Goal: Information Seeking & Learning: Learn about a topic

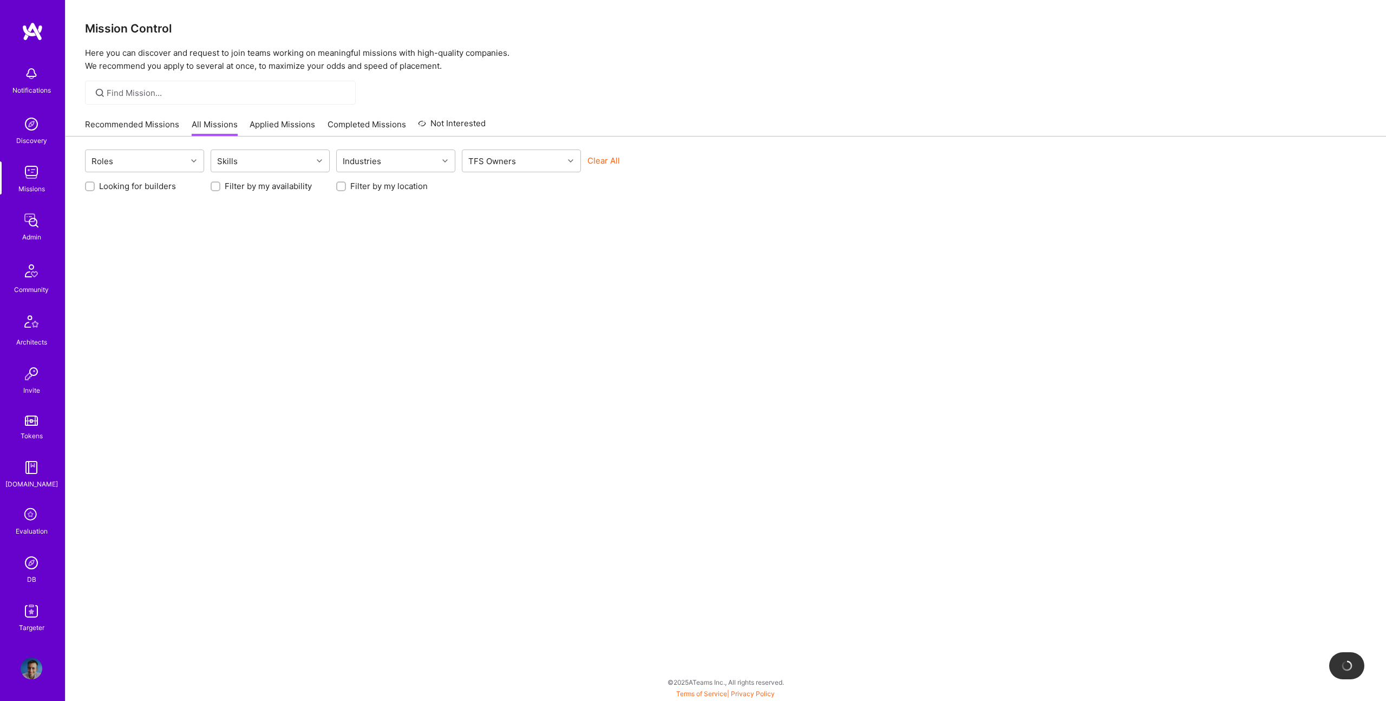
click at [30, 556] on img at bounding box center [32, 563] width 22 height 22
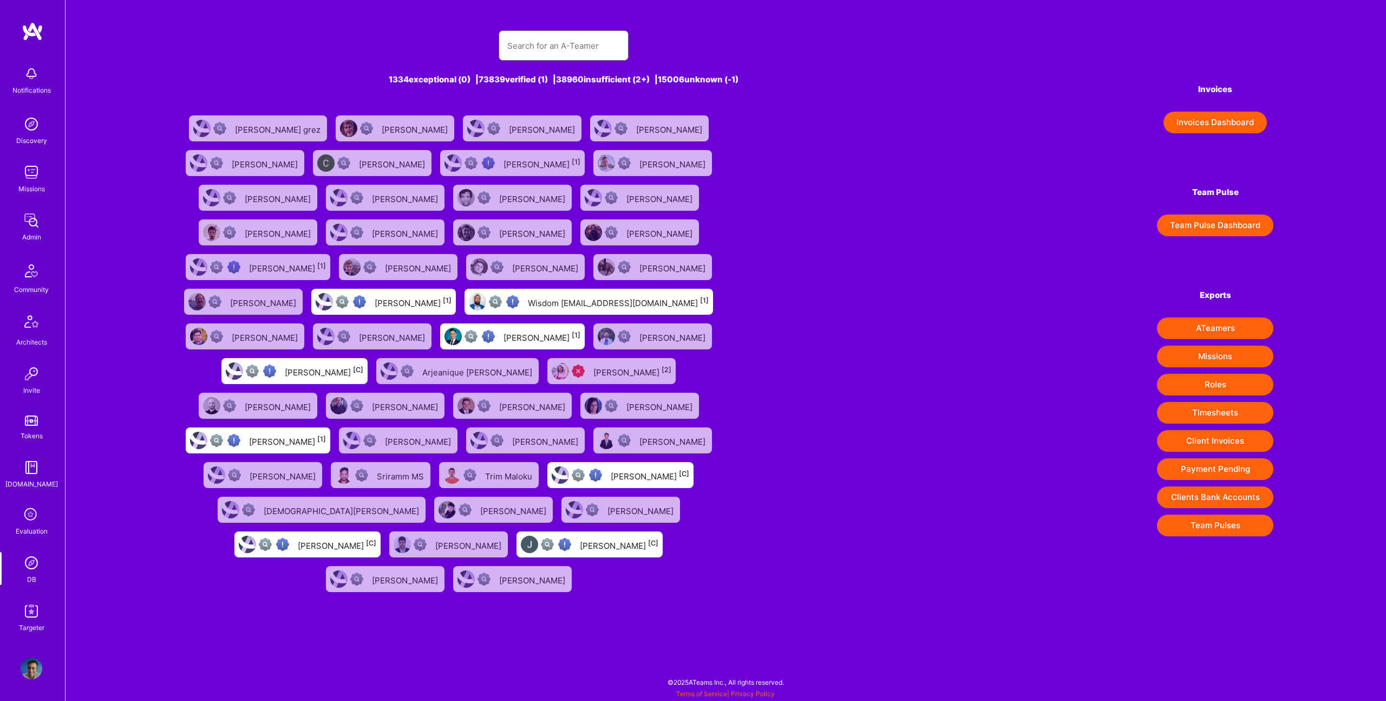
click at [580, 53] on input "text" at bounding box center [563, 46] width 113 height 28
paste input "[PERSON_NAME][EMAIL_ADDRESS][DOMAIN_NAME]"
type input "[PERSON_NAME][EMAIL_ADDRESS][DOMAIN_NAME]"
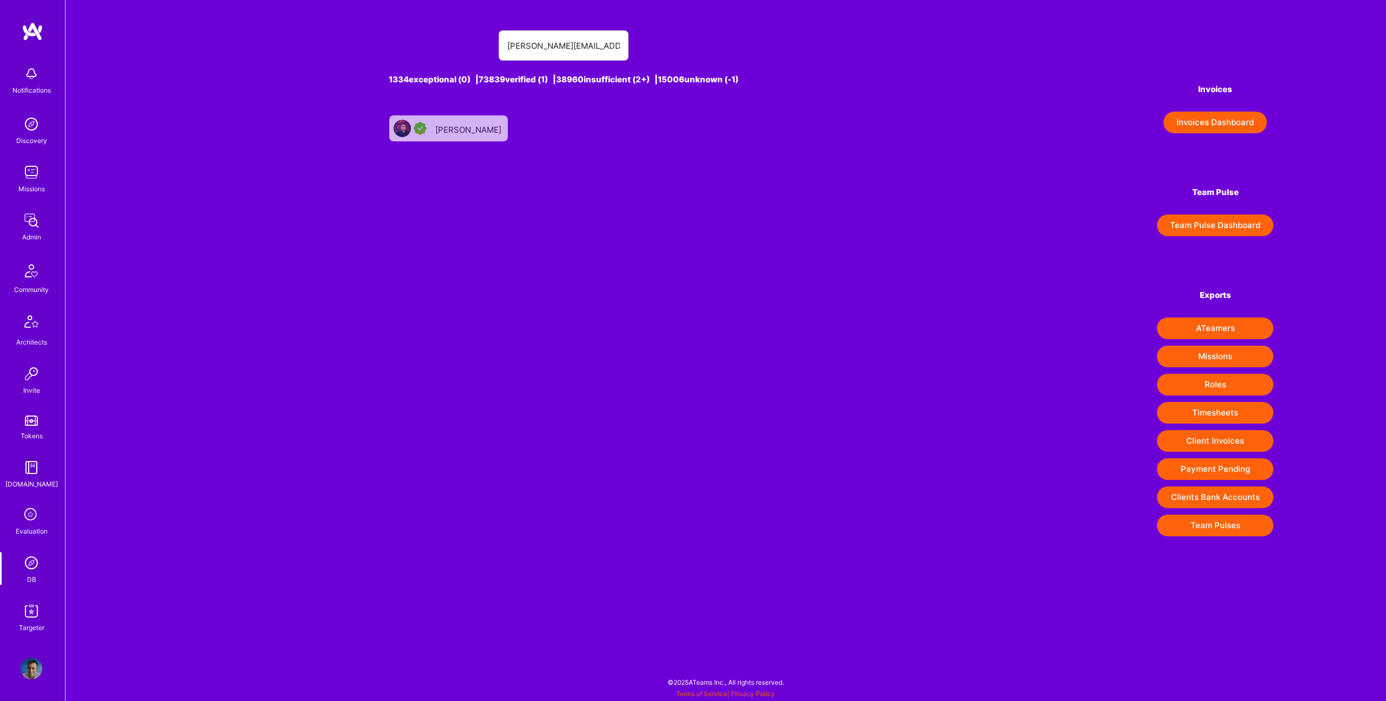
click at [463, 132] on div "[PERSON_NAME]" at bounding box center [469, 128] width 68 height 14
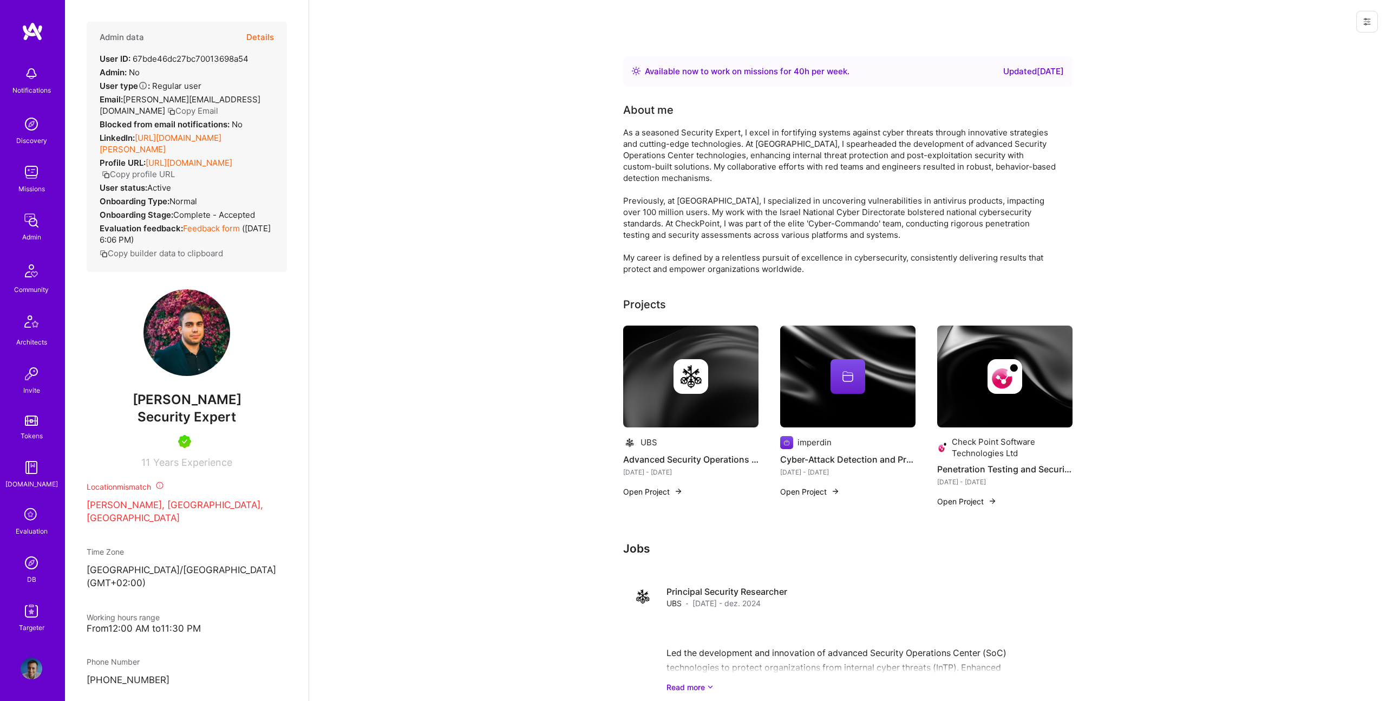
click at [269, 41] on button "Details" at bounding box center [260, 37] width 28 height 31
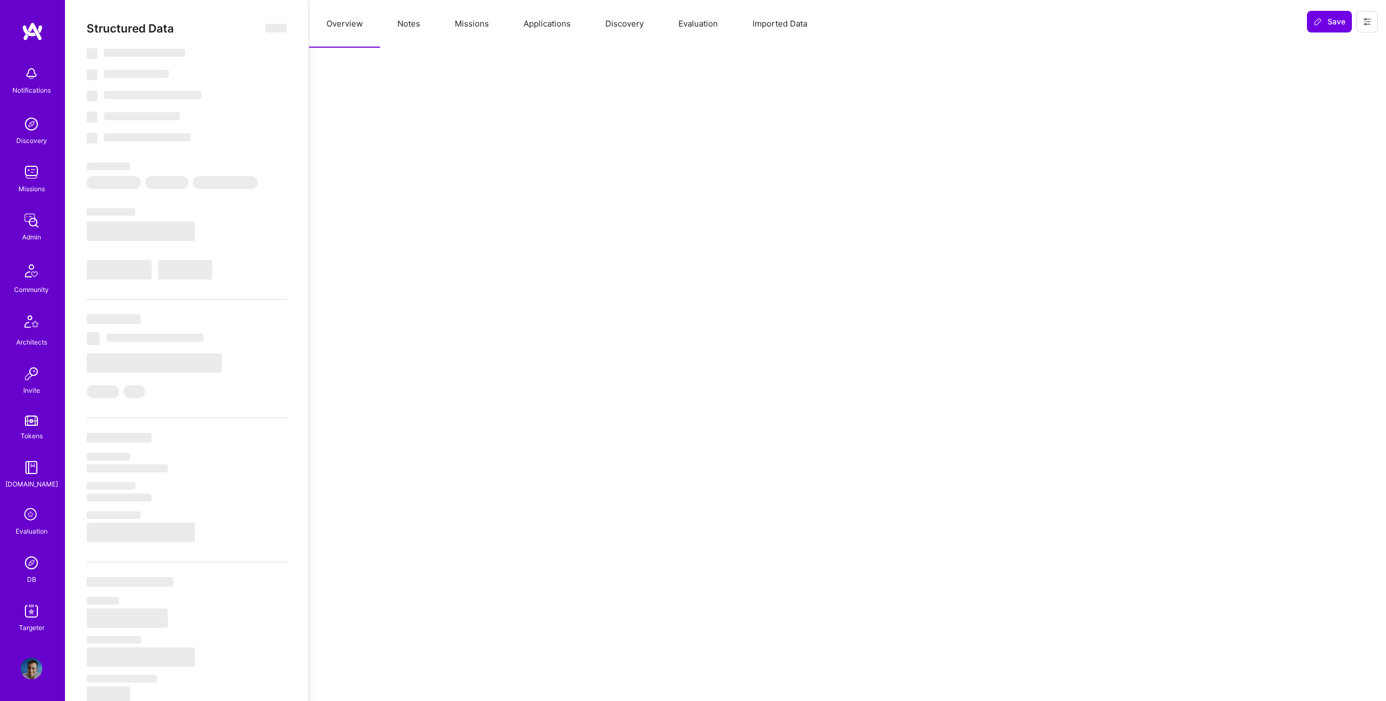
click at [448, 28] on button "Missions" at bounding box center [471, 24] width 69 height 48
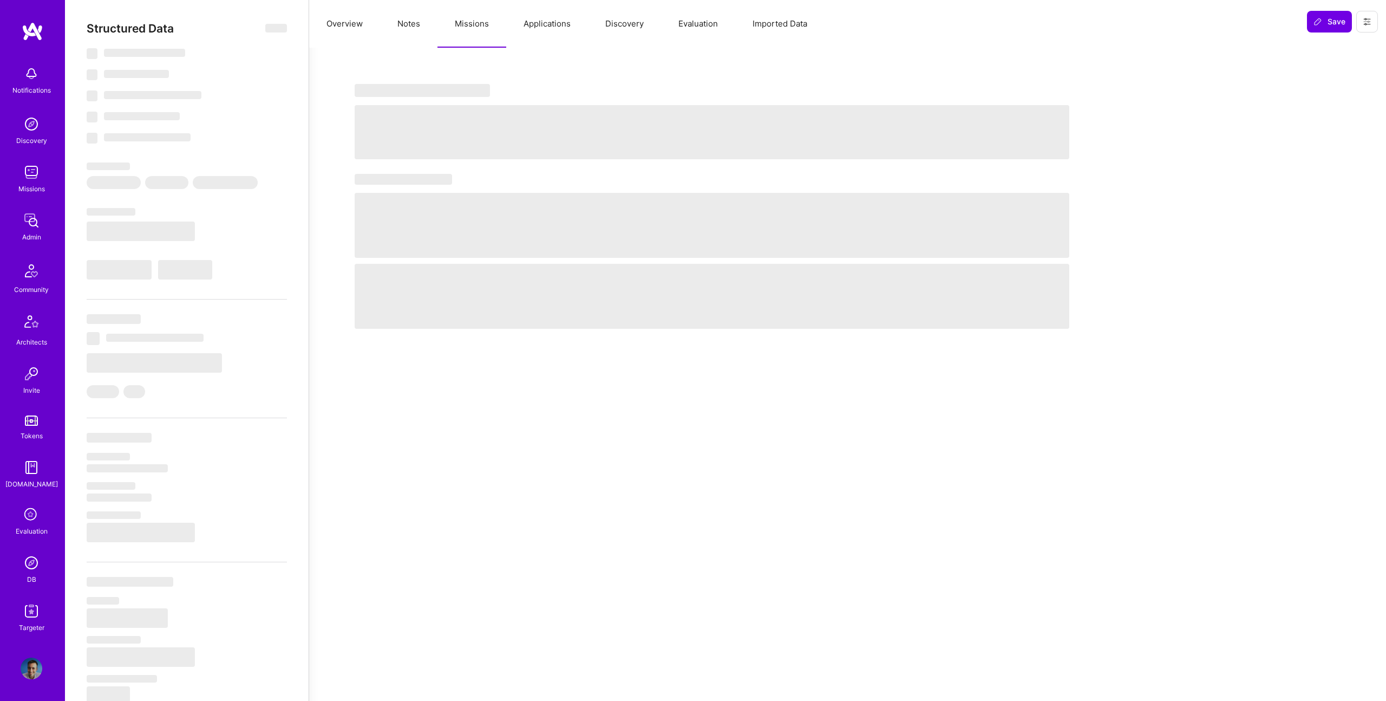
select select "Right Now"
select select "5"
select select "7"
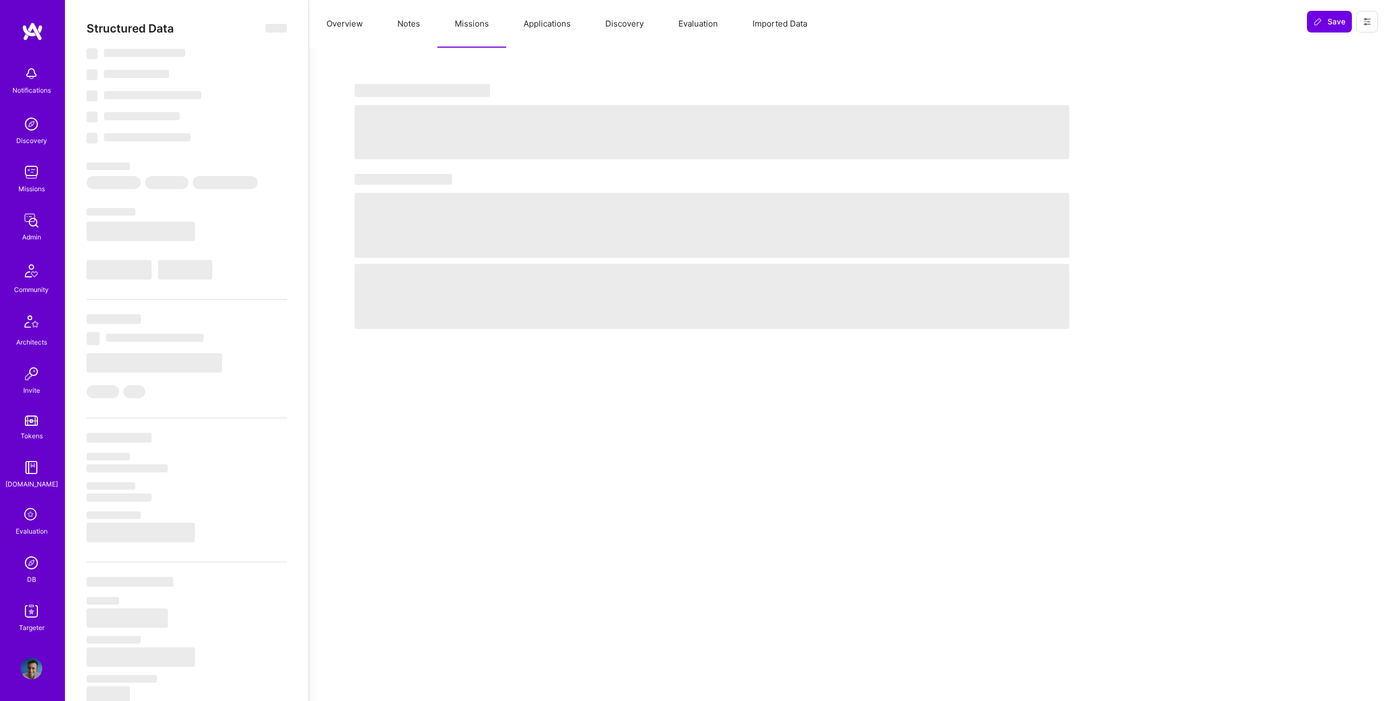
select select "IL"
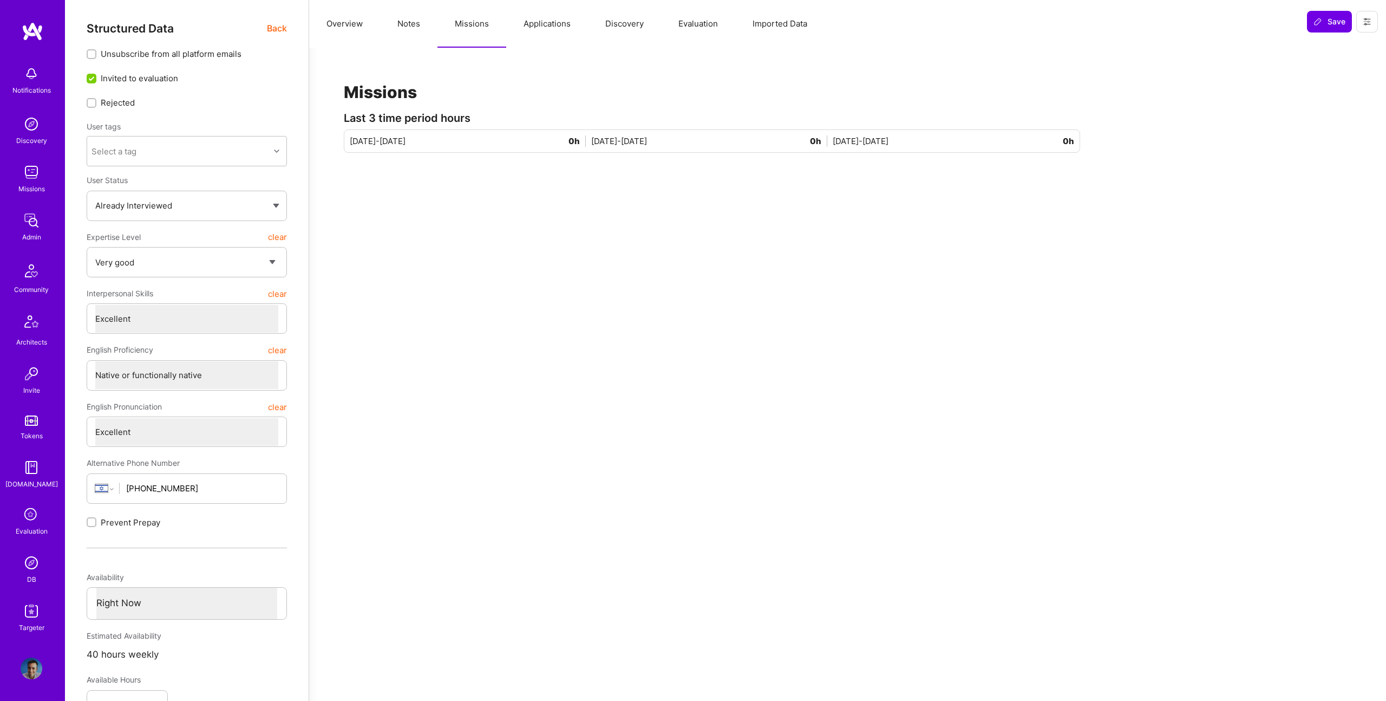
click at [553, 19] on button "Applications" at bounding box center [547, 24] width 82 height 48
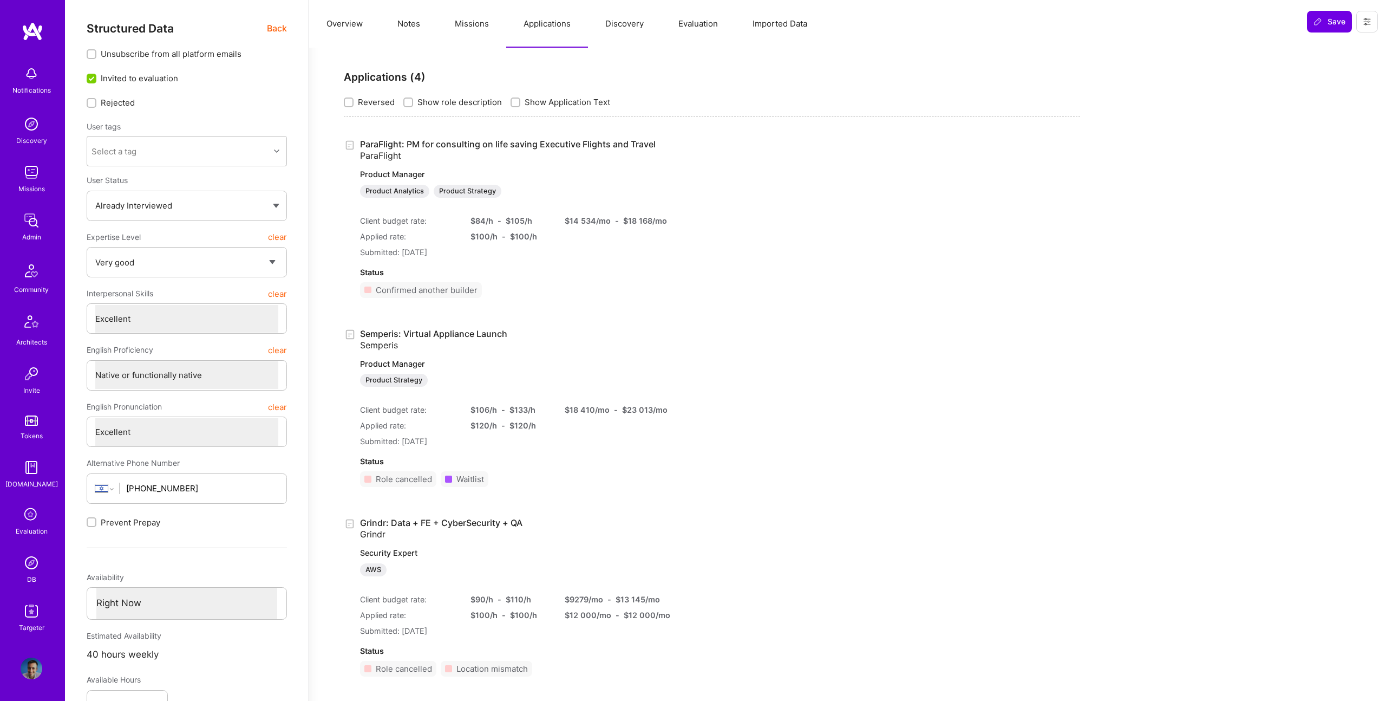
click at [25, 577] on link "DB" at bounding box center [31, 568] width 67 height 33
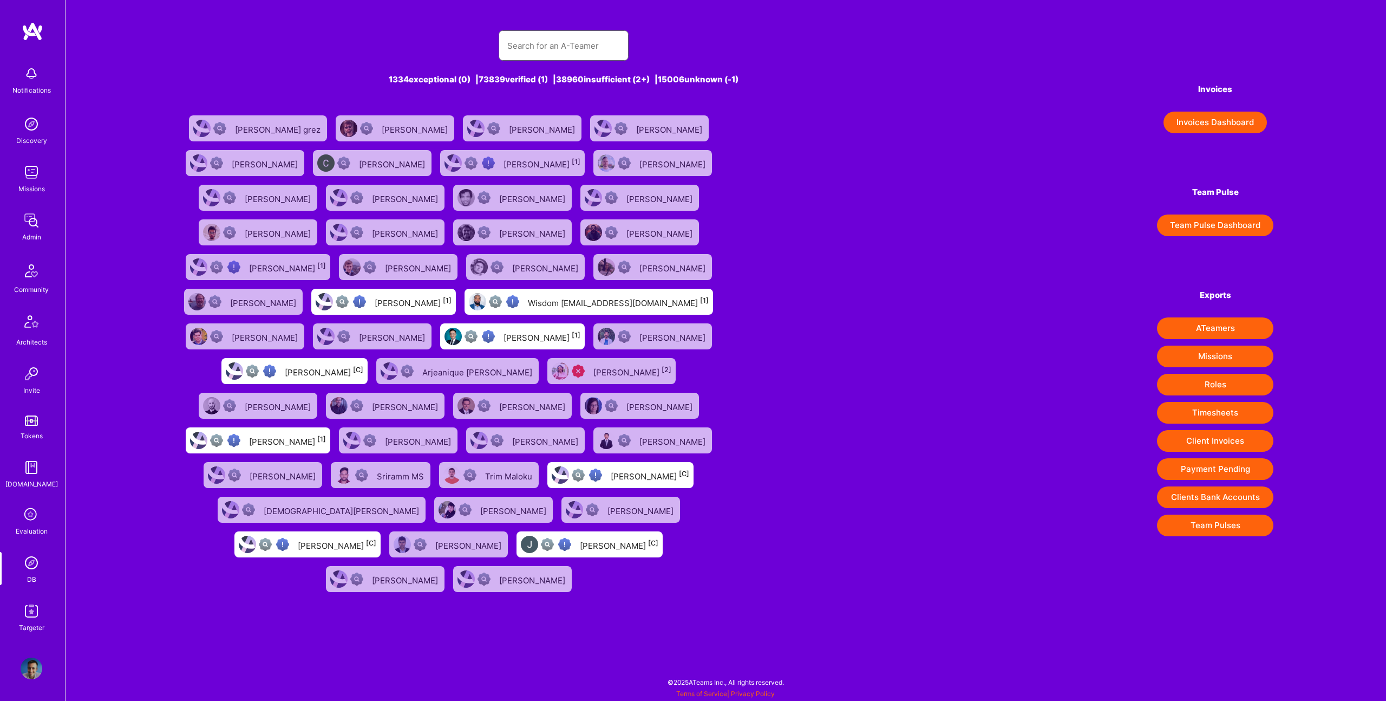
click at [555, 38] on input "text" at bounding box center [563, 46] width 113 height 28
paste input "[DOMAIN_NAME][EMAIL_ADDRESS][DOMAIN_NAME]"
type input "[DOMAIN_NAME][EMAIL_ADDRESS][DOMAIN_NAME]"
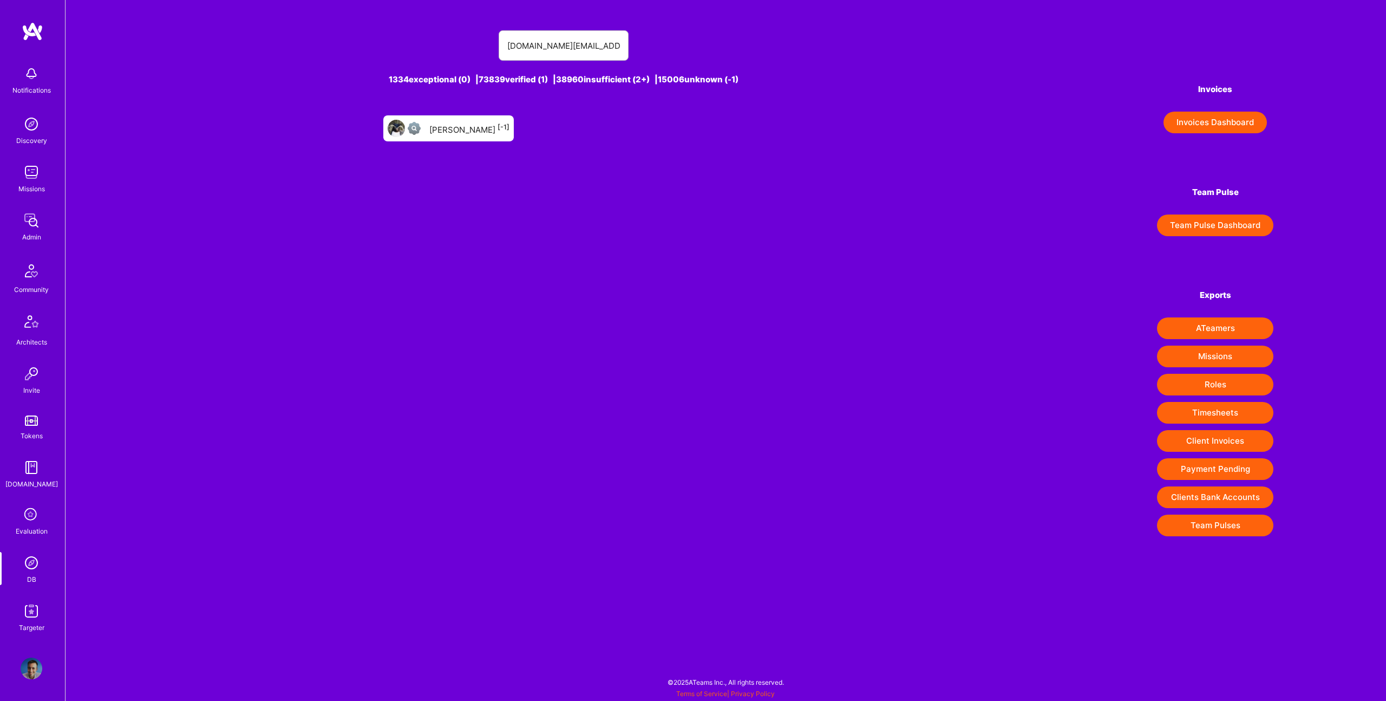
click at [446, 134] on div "[PERSON_NAME] [-1]" at bounding box center [469, 128] width 80 height 14
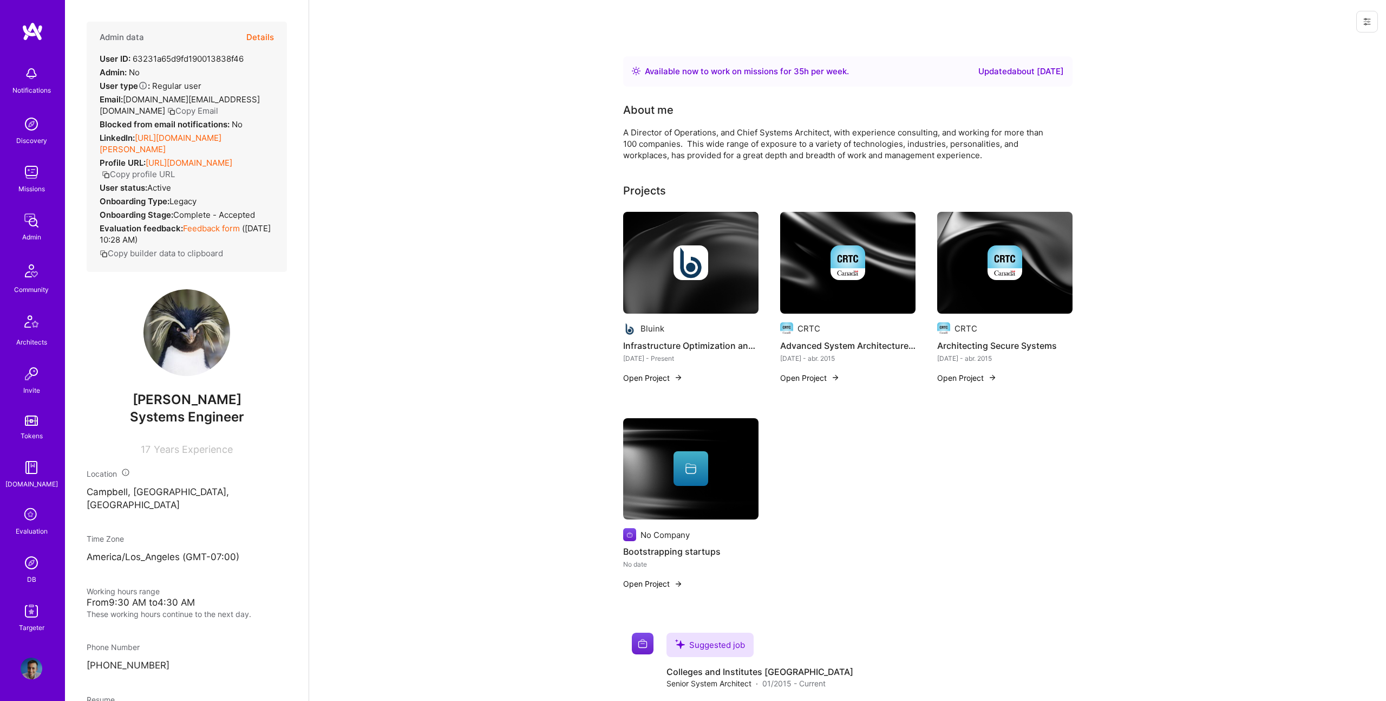
click at [264, 34] on button "Details" at bounding box center [260, 37] width 28 height 31
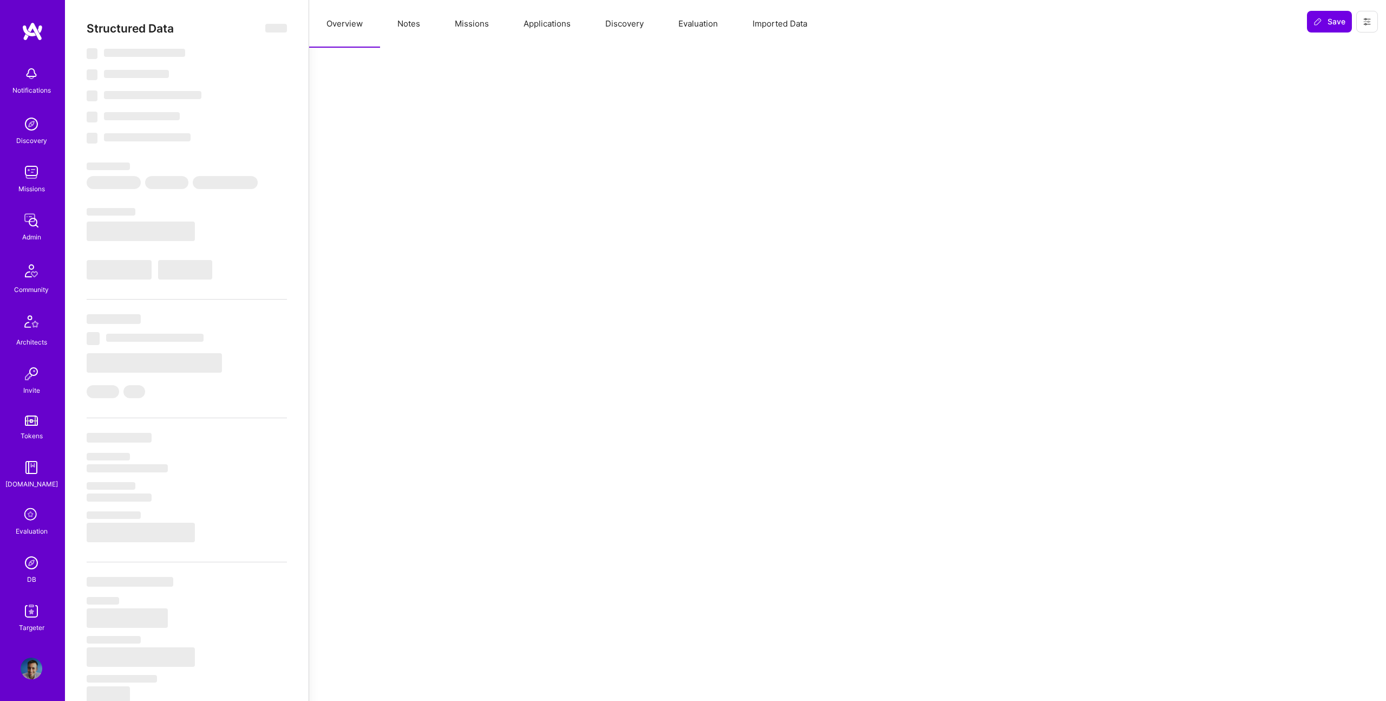
type textarea "x"
select select "Right Now"
select select "Unknown"
select select "US"
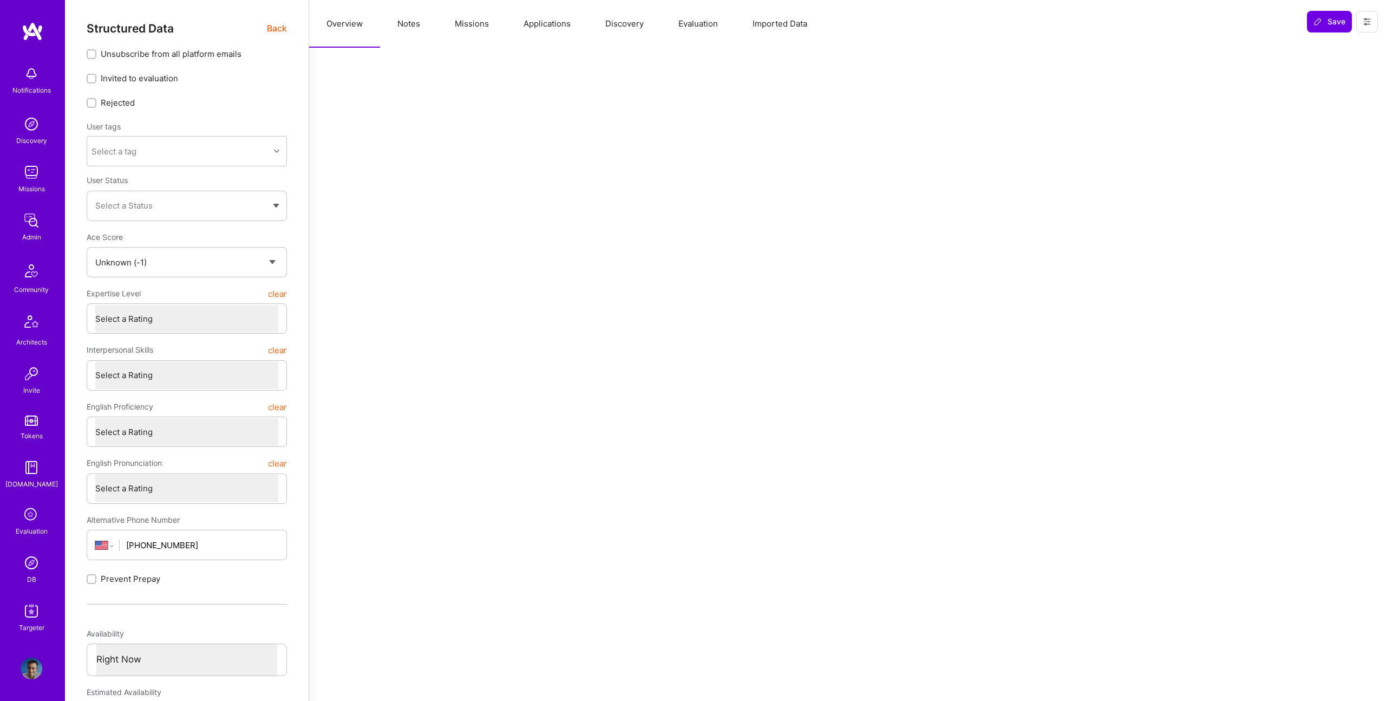
click at [409, 28] on button "Notes" at bounding box center [408, 24] width 57 height 48
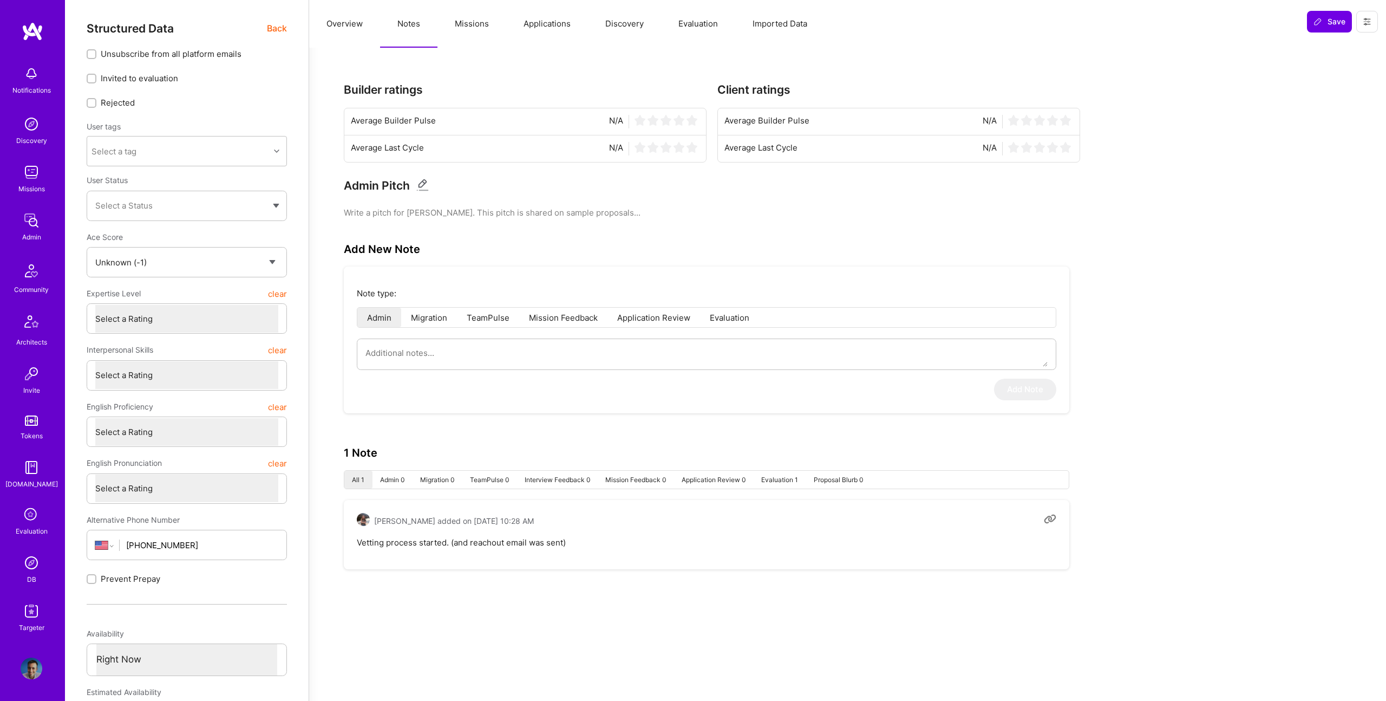
click at [672, 28] on button "Evaluation" at bounding box center [698, 24] width 74 height 48
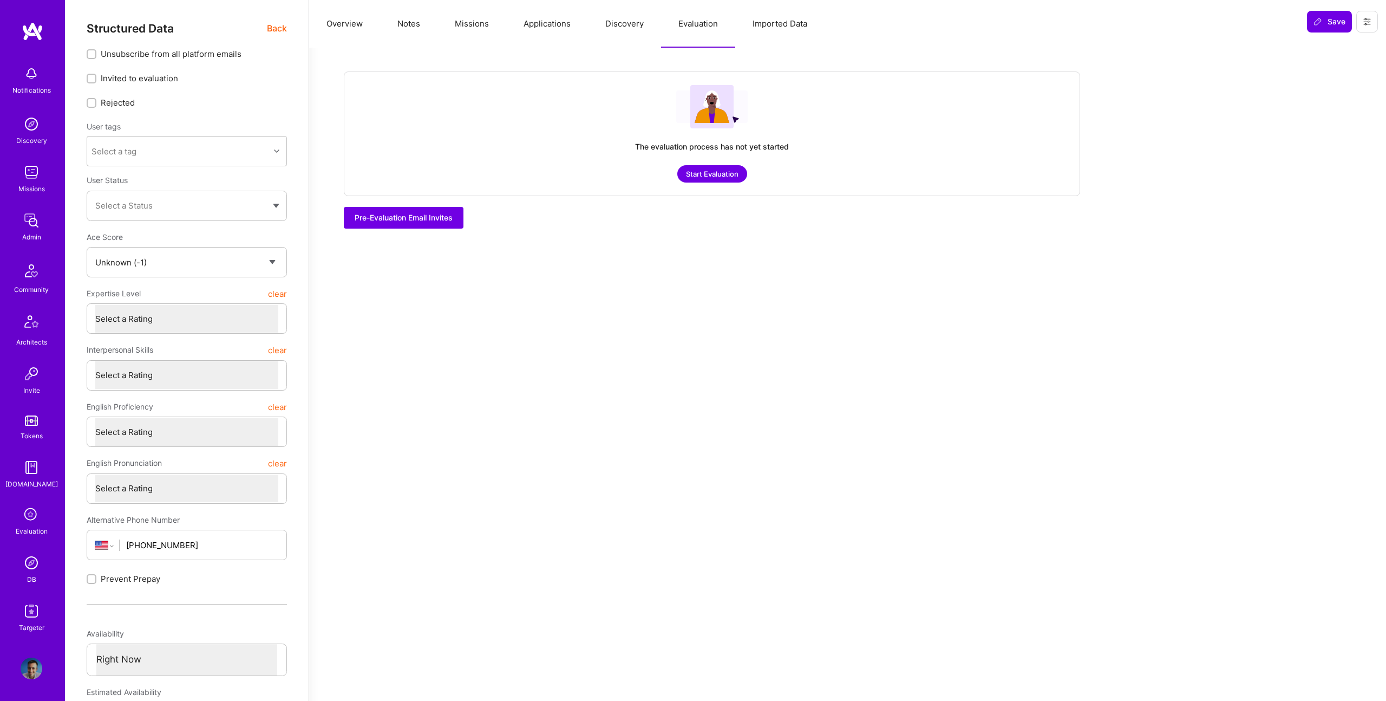
click at [597, 27] on button "Discovery" at bounding box center [624, 24] width 73 height 48
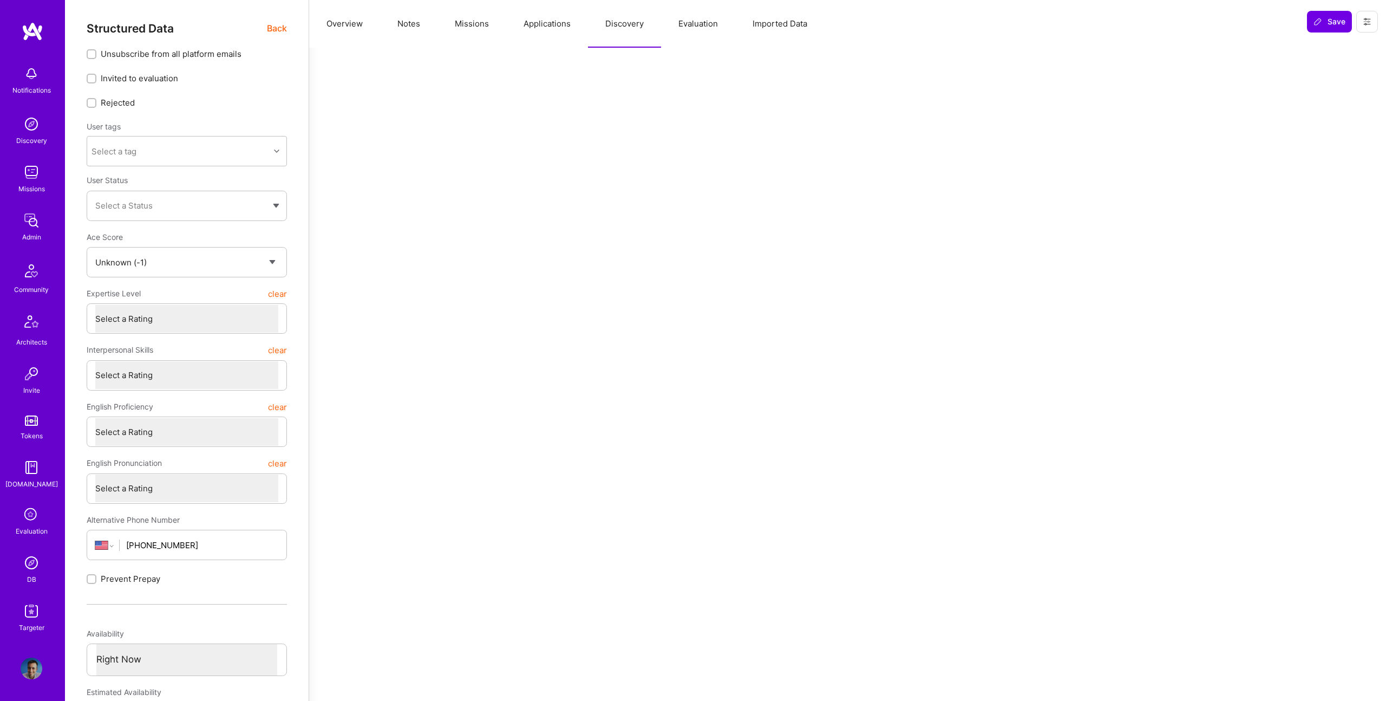
click at [496, 21] on button "Missions" at bounding box center [471, 24] width 69 height 48
click at [394, 23] on button "Notes" at bounding box center [408, 24] width 57 height 48
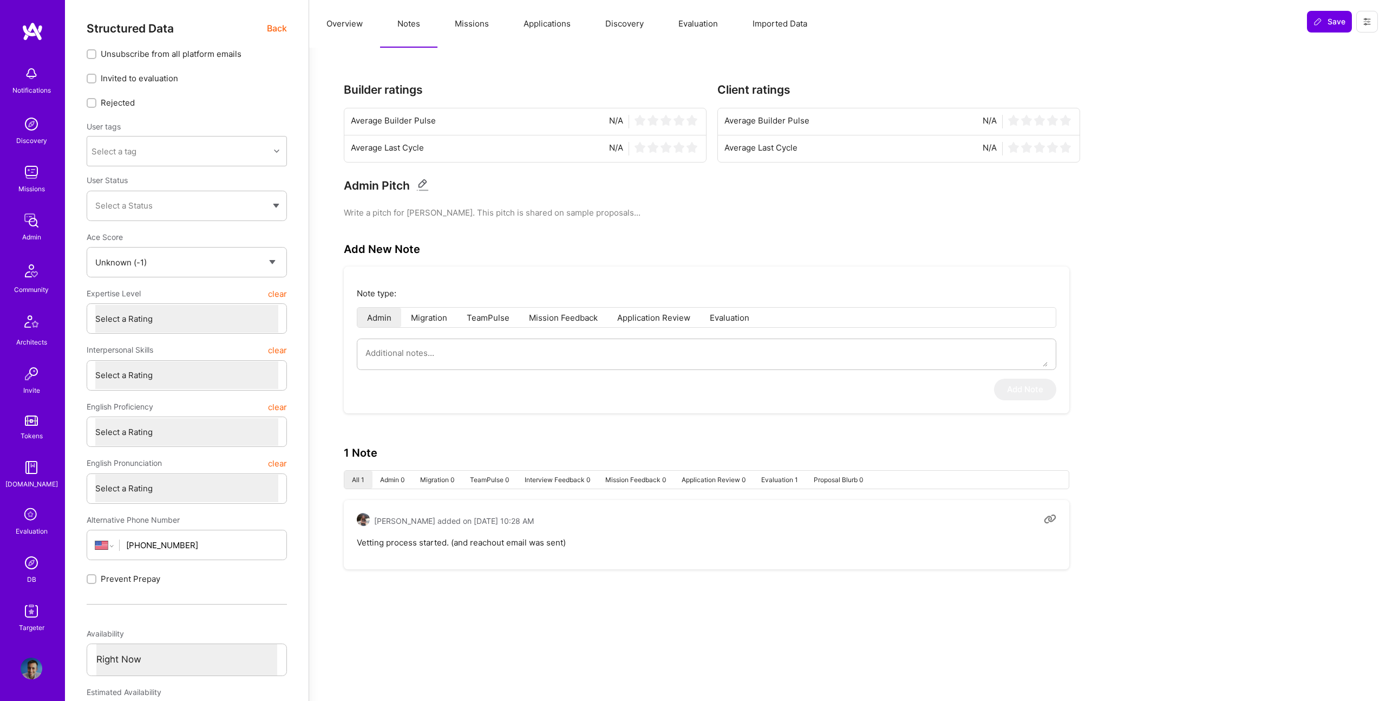
click at [333, 24] on button "Overview" at bounding box center [344, 24] width 71 height 48
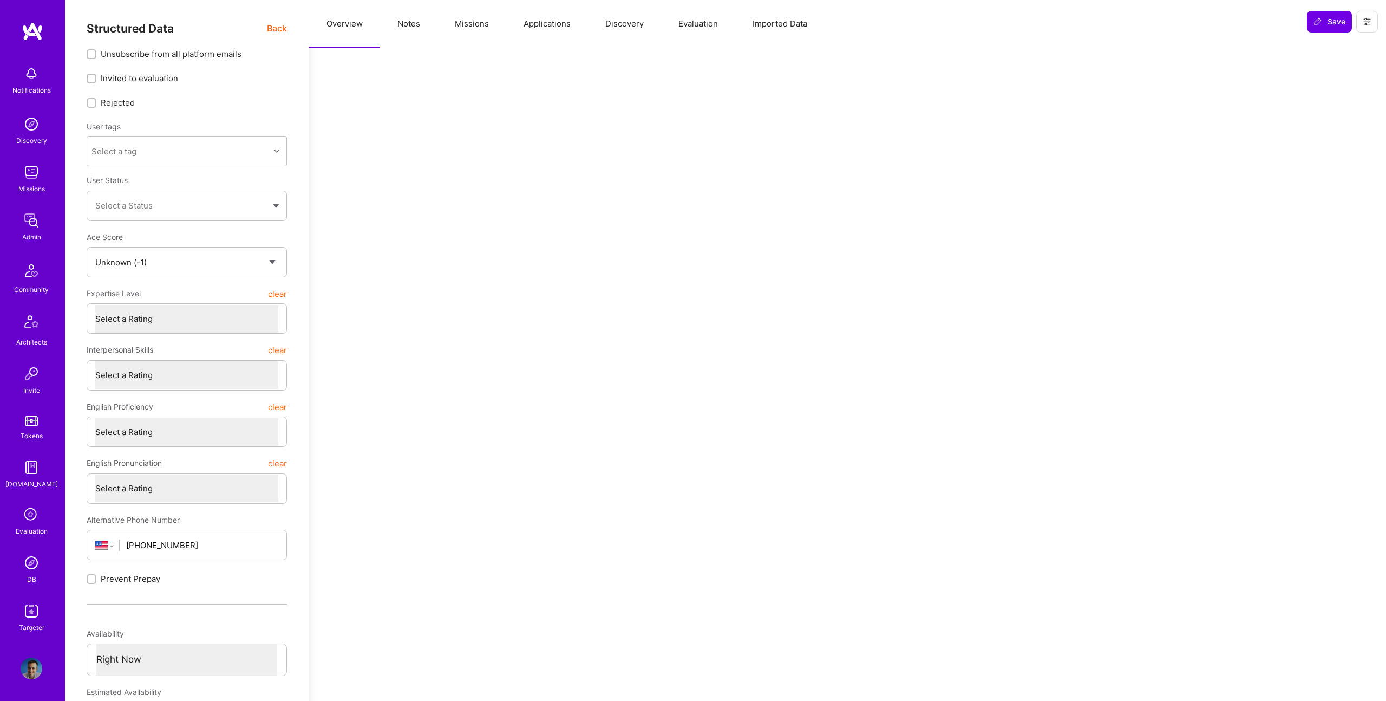
click at [392, 24] on button "Notes" at bounding box center [408, 24] width 57 height 48
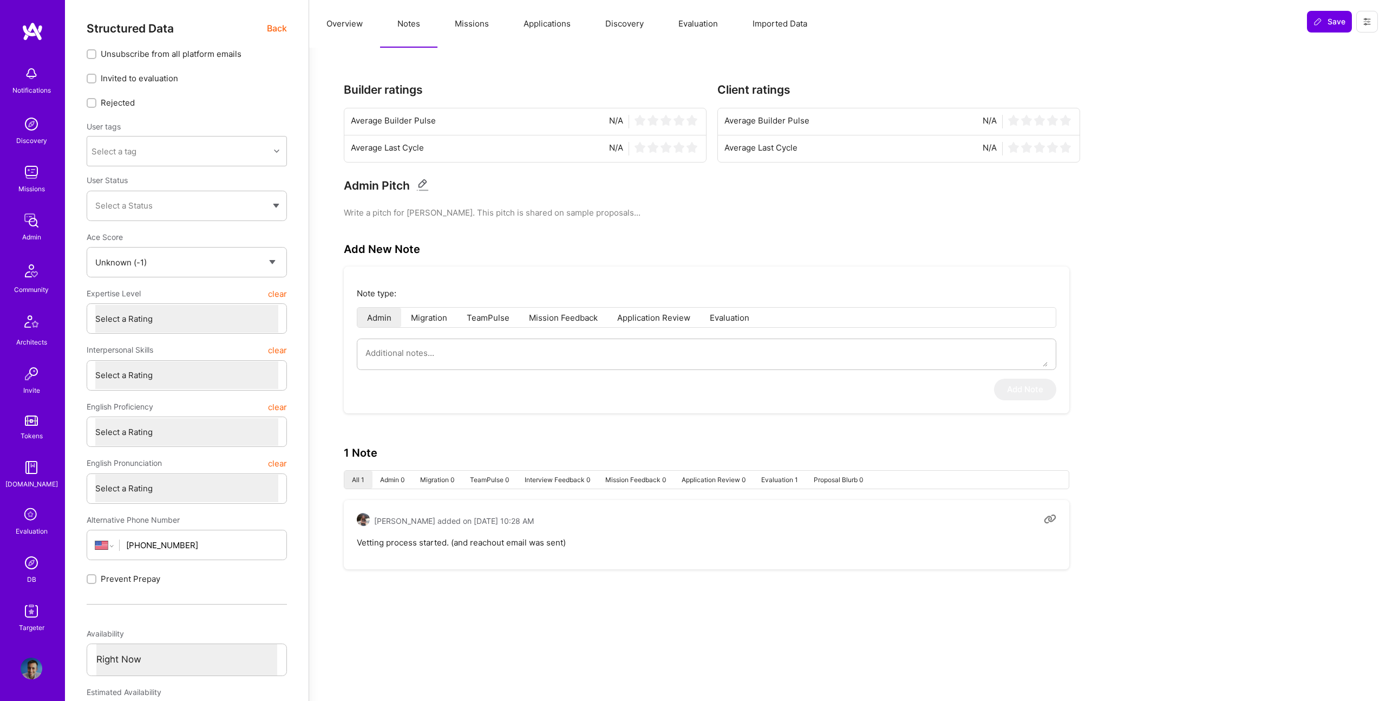
click at [600, 21] on div "Overview Notes Missions Applications Discovery Evaluation Imported Data" at bounding box center [804, 24] width 990 height 48
click at [567, 24] on button "Applications" at bounding box center [547, 24] width 82 height 48
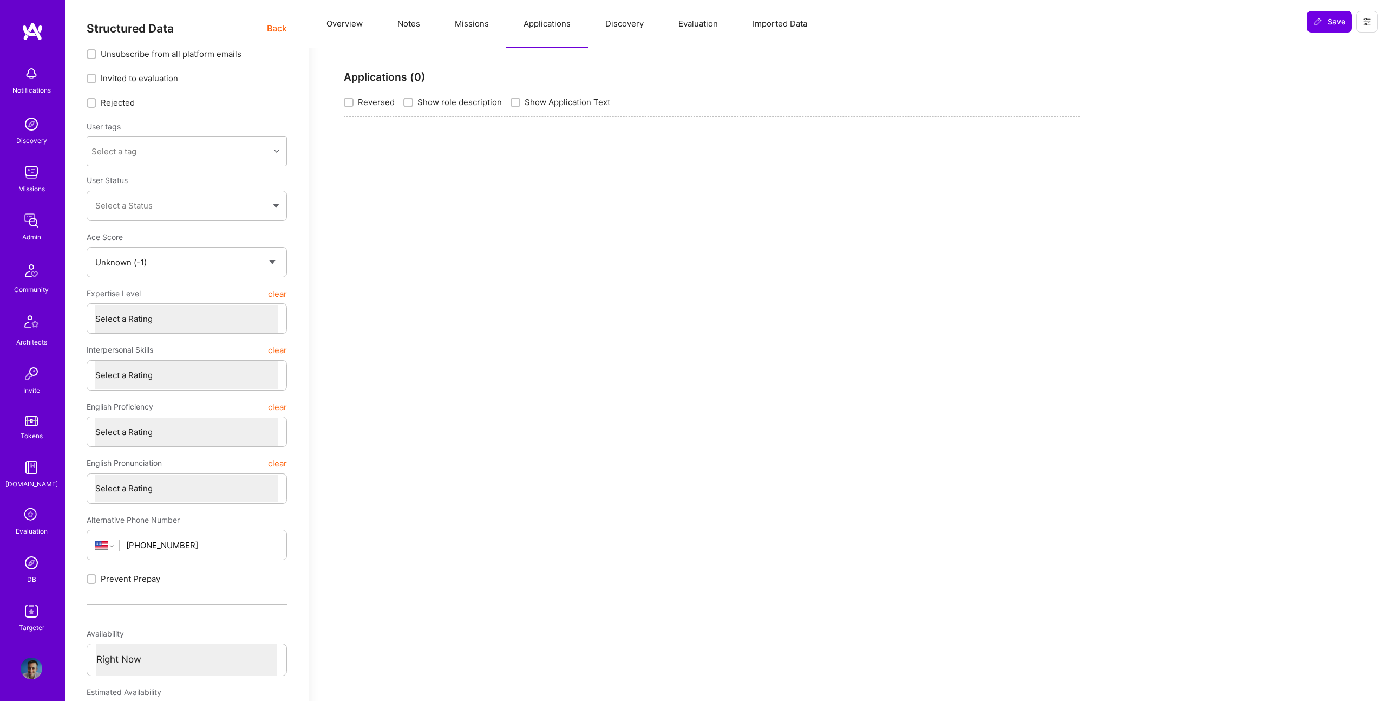
click at [765, 26] on button "Imported Data" at bounding box center [779, 24] width 89 height 48
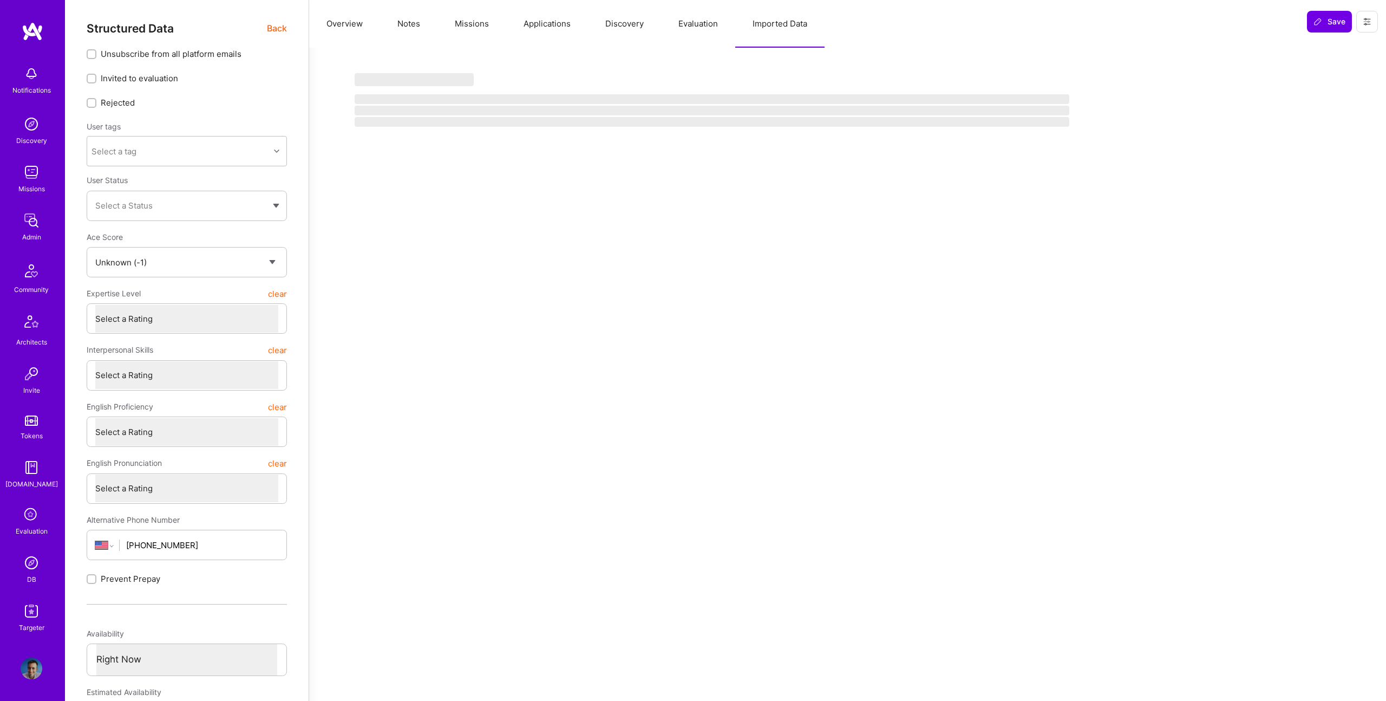
click at [269, 30] on span "Back" at bounding box center [277, 29] width 20 height 14
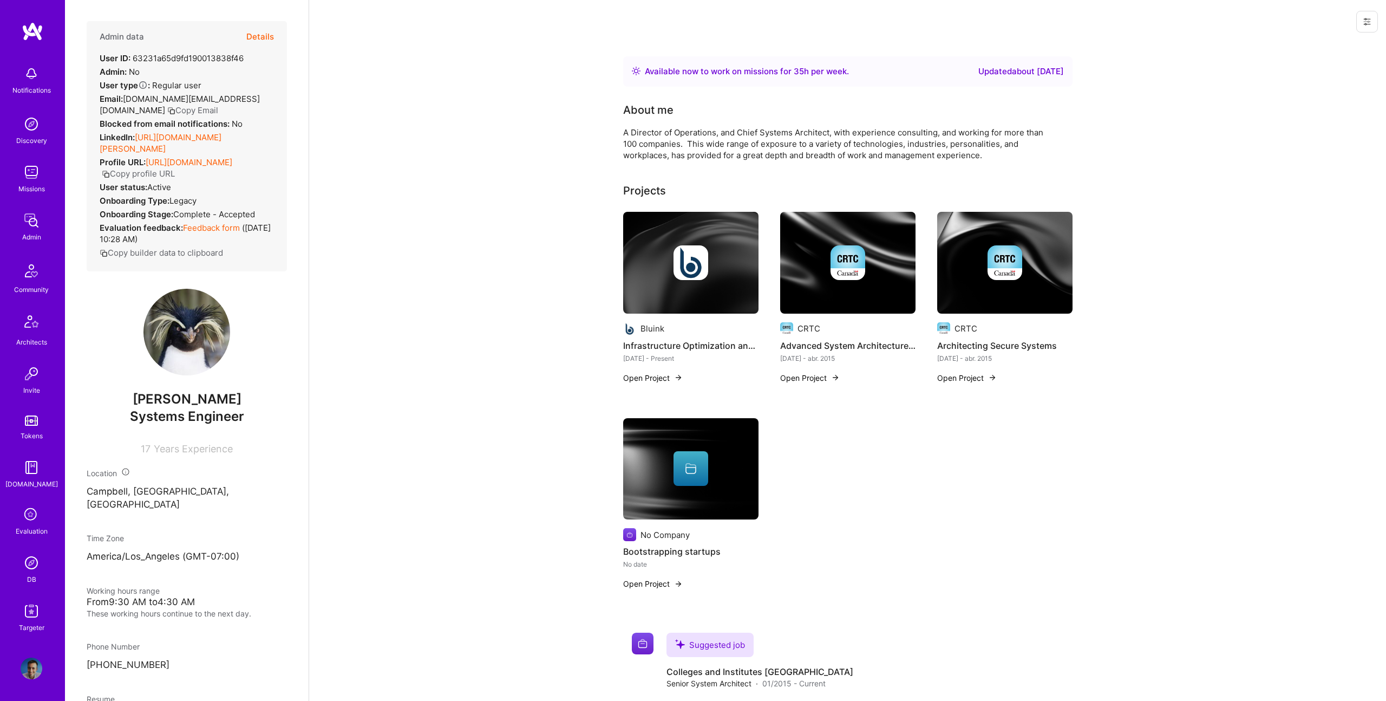
scroll to position [1, 0]
click at [263, 40] on button "Details" at bounding box center [260, 36] width 28 height 31
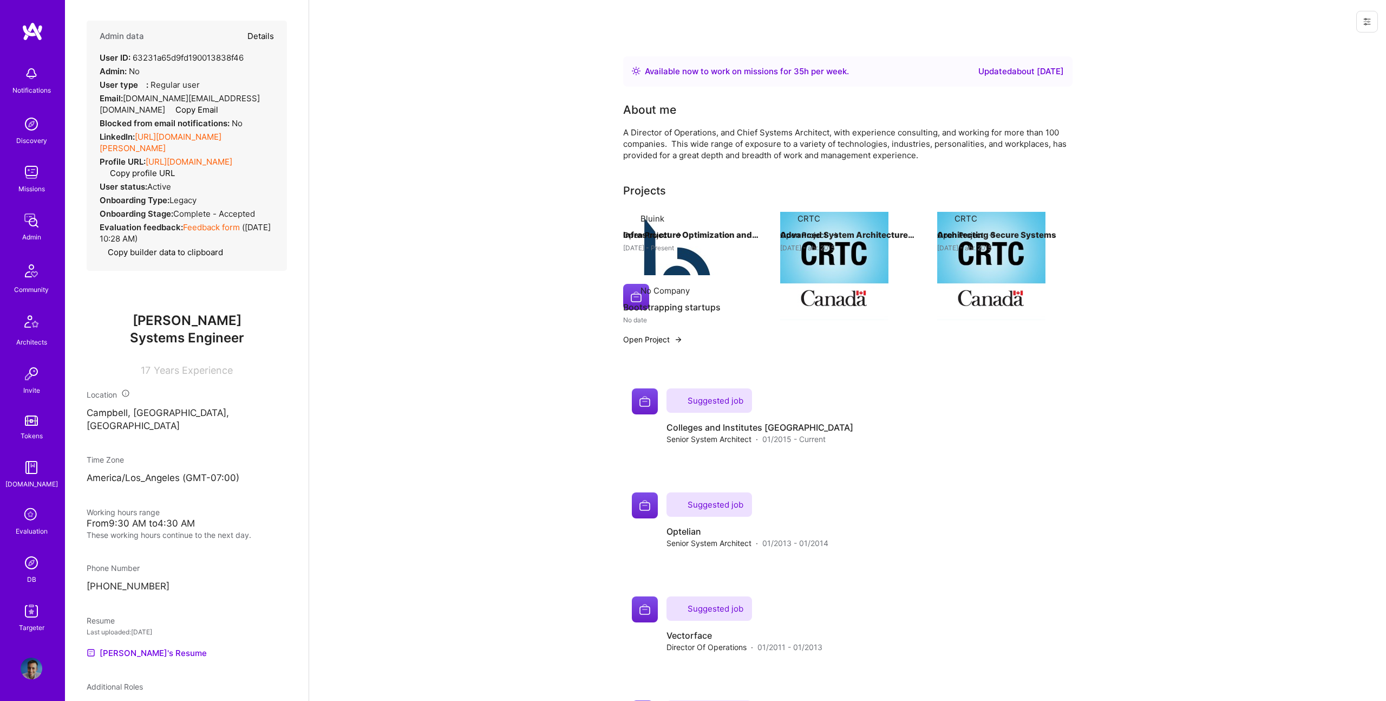
type textarea "x"
select select "Unknown"
select select "US"
select select "Right Now"
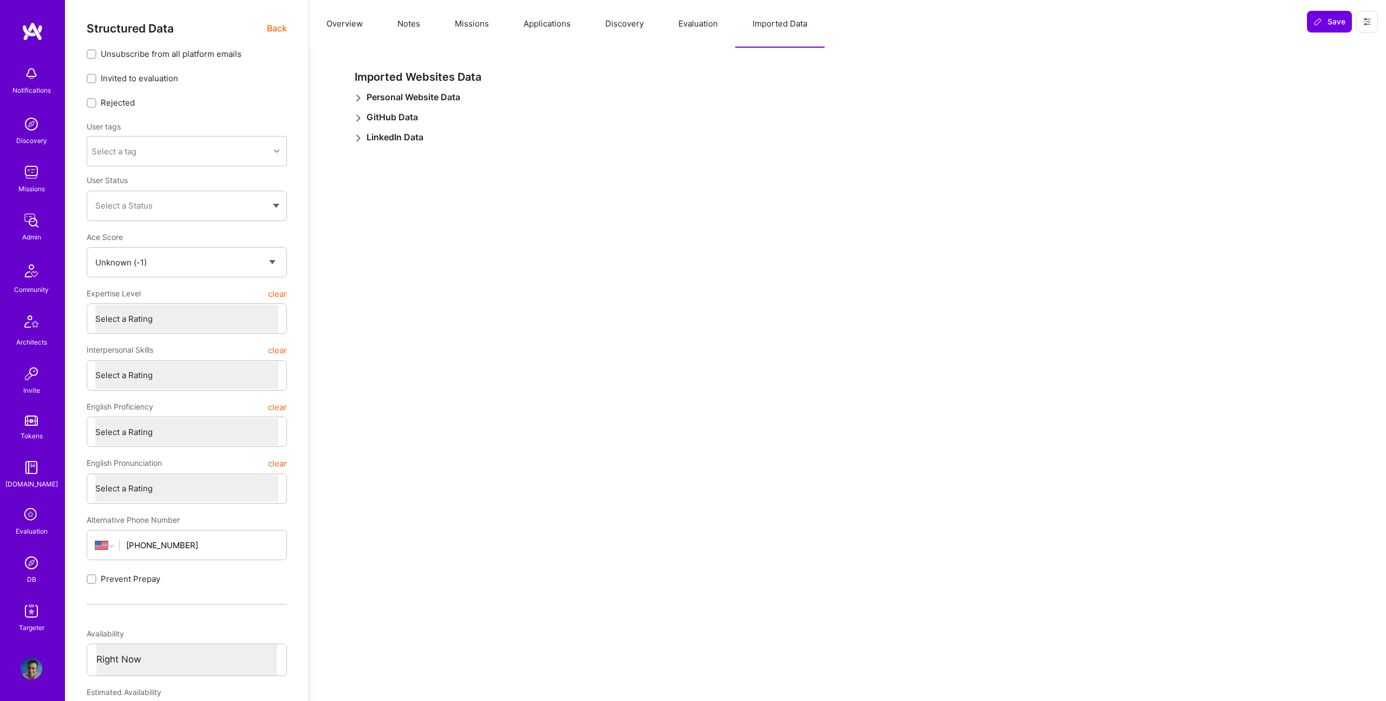
click at [411, 25] on button "Notes" at bounding box center [408, 24] width 57 height 48
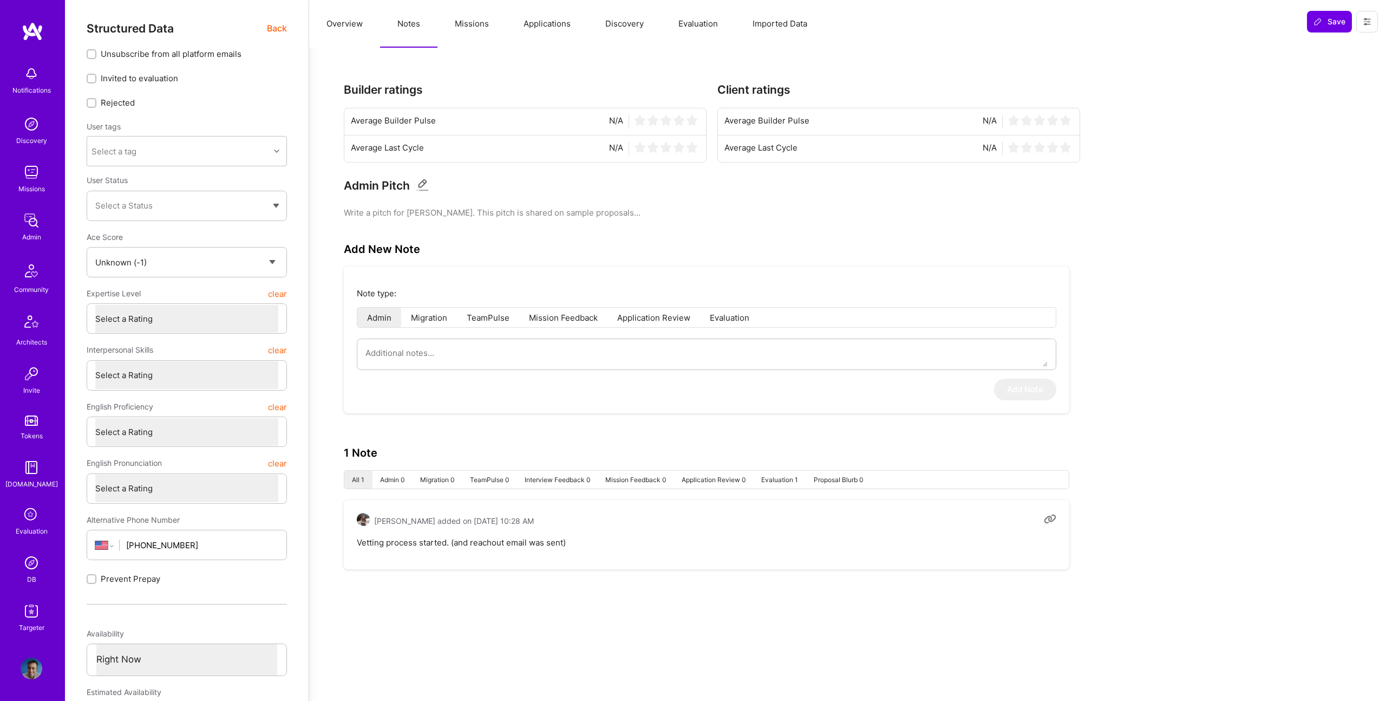
click at [479, 19] on button "Missions" at bounding box center [471, 24] width 69 height 48
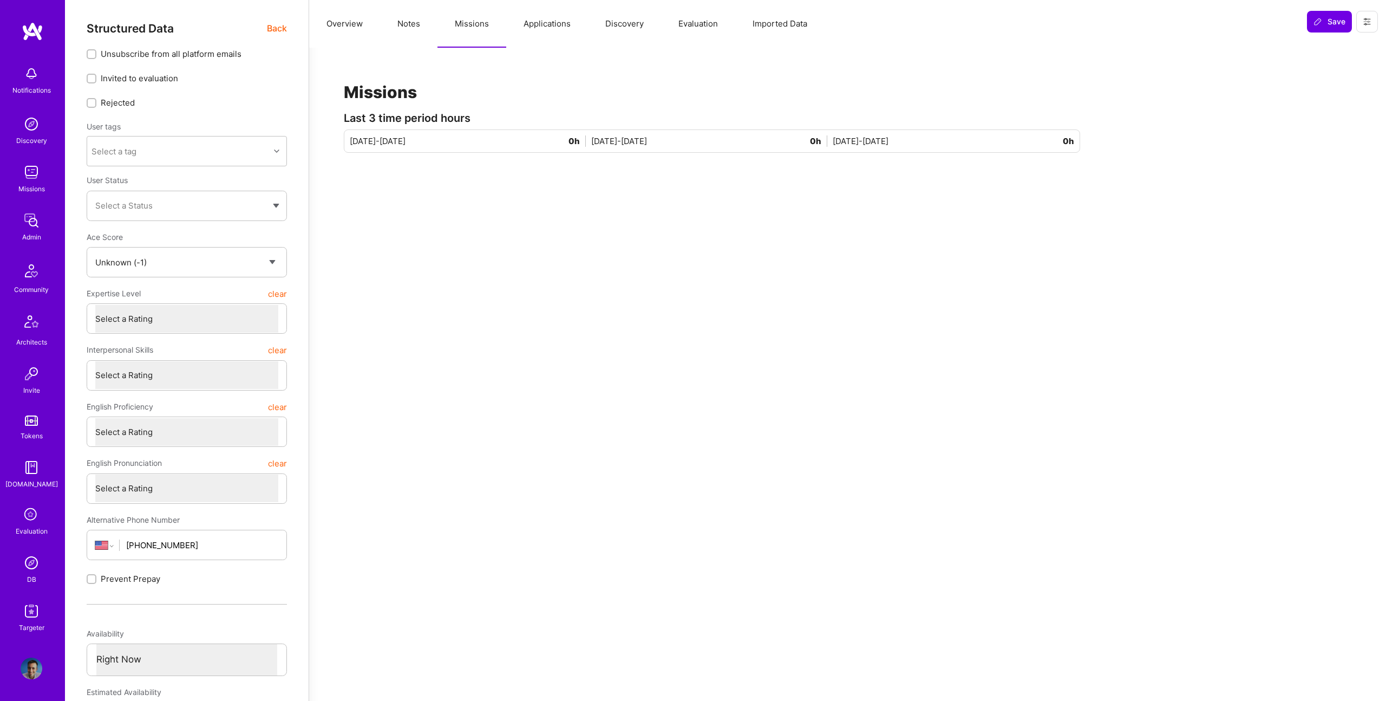
click at [414, 24] on button "Notes" at bounding box center [408, 24] width 57 height 48
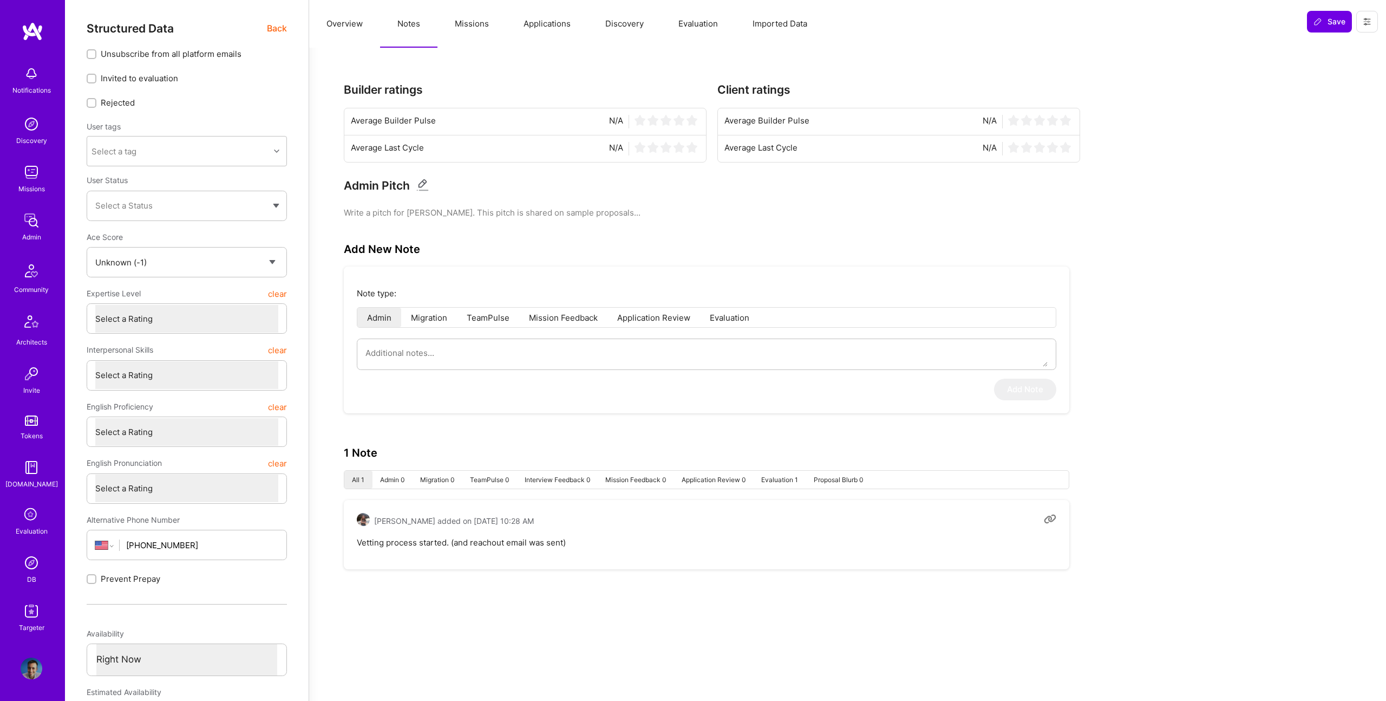
click at [498, 27] on button "Missions" at bounding box center [471, 24] width 69 height 48
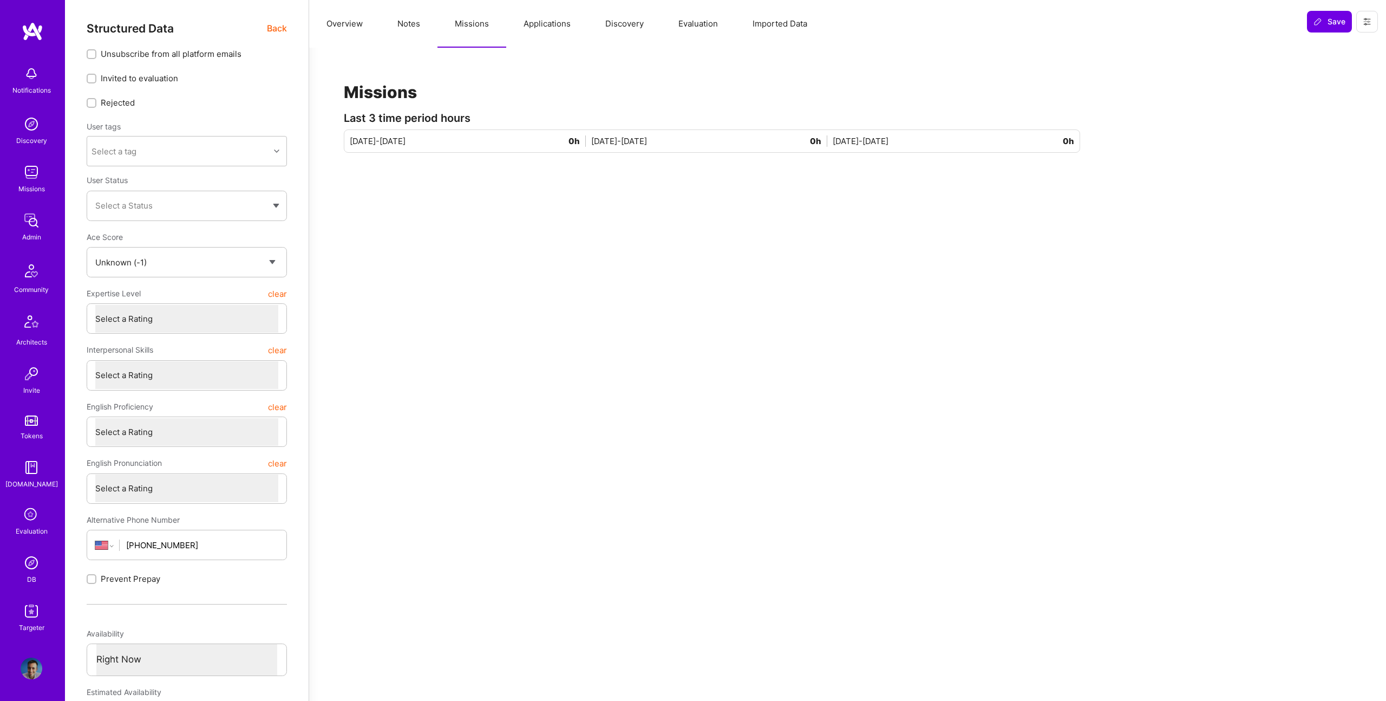
click at [564, 28] on button "Applications" at bounding box center [547, 24] width 82 height 48
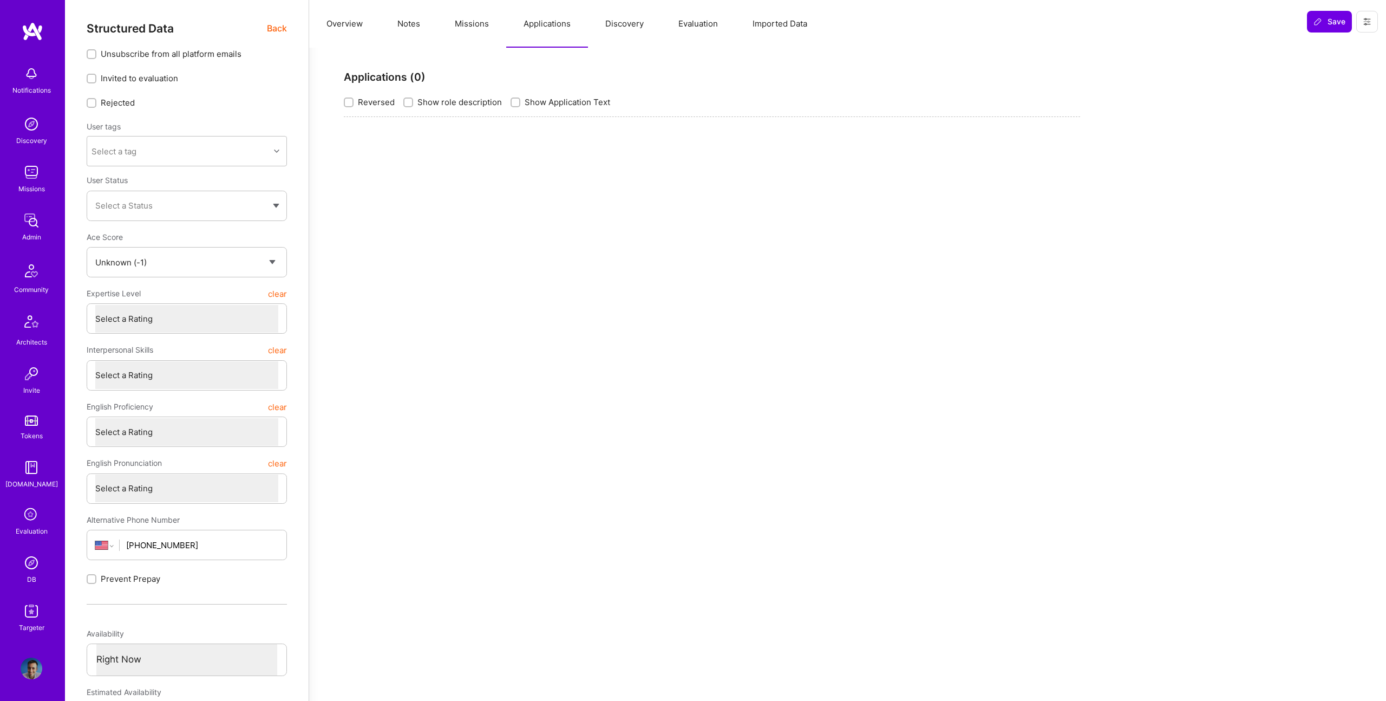
click at [681, 29] on button "Evaluation" at bounding box center [698, 24] width 74 height 48
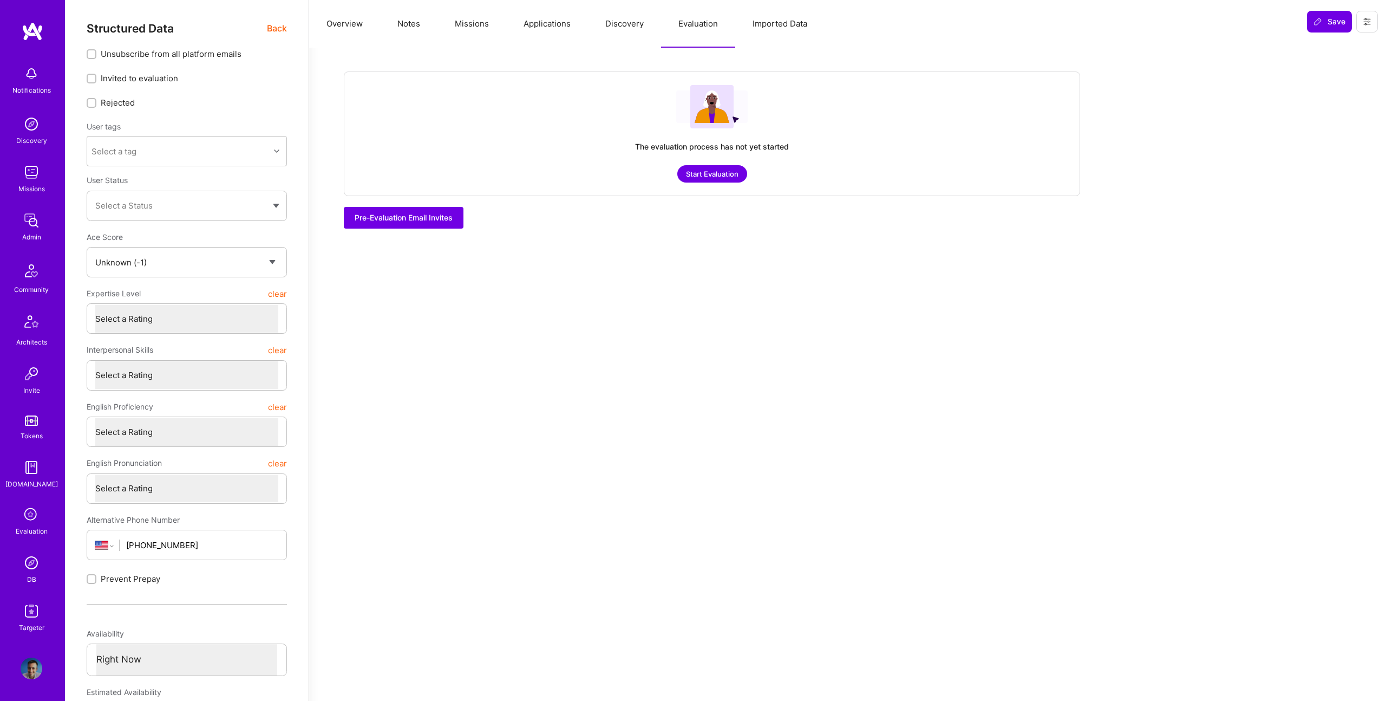
click at [639, 28] on button "Discovery" at bounding box center [624, 24] width 73 height 48
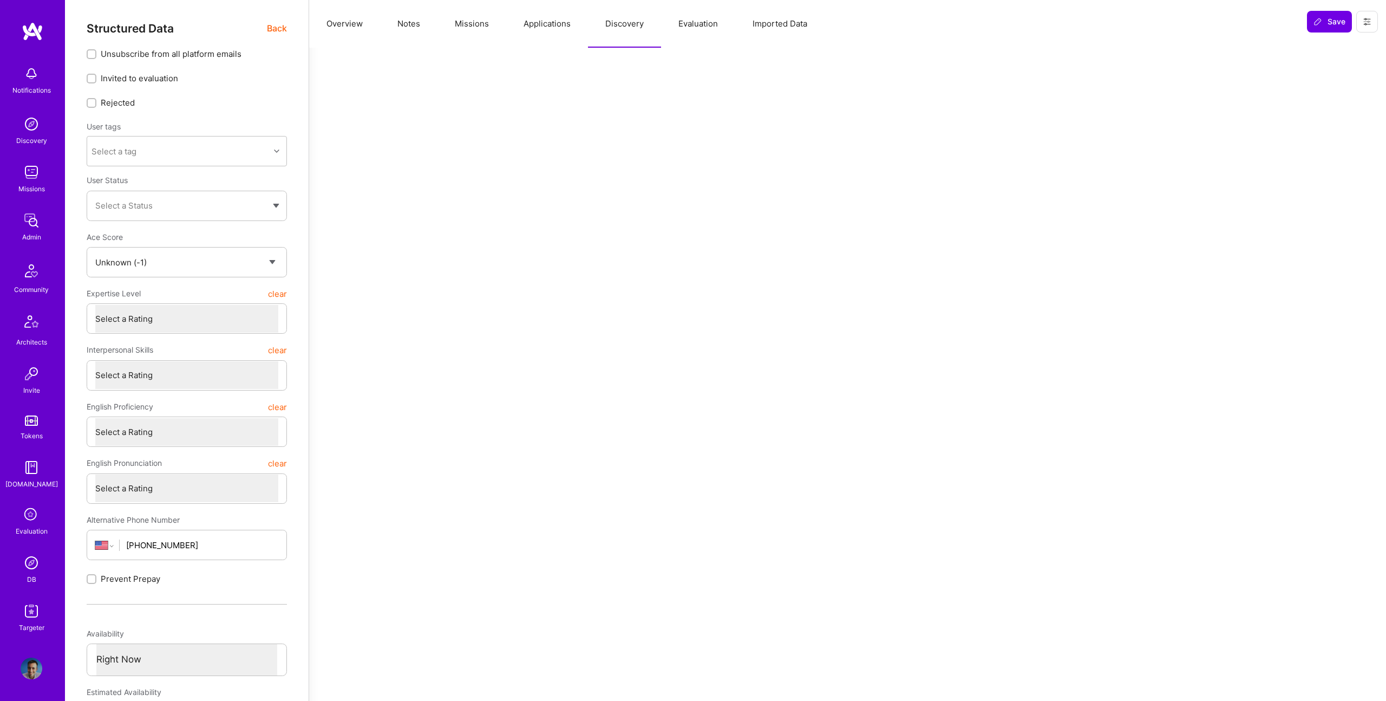
click at [779, 28] on button "Imported Data" at bounding box center [779, 24] width 89 height 48
click at [345, 24] on button "Overview" at bounding box center [344, 24] width 71 height 48
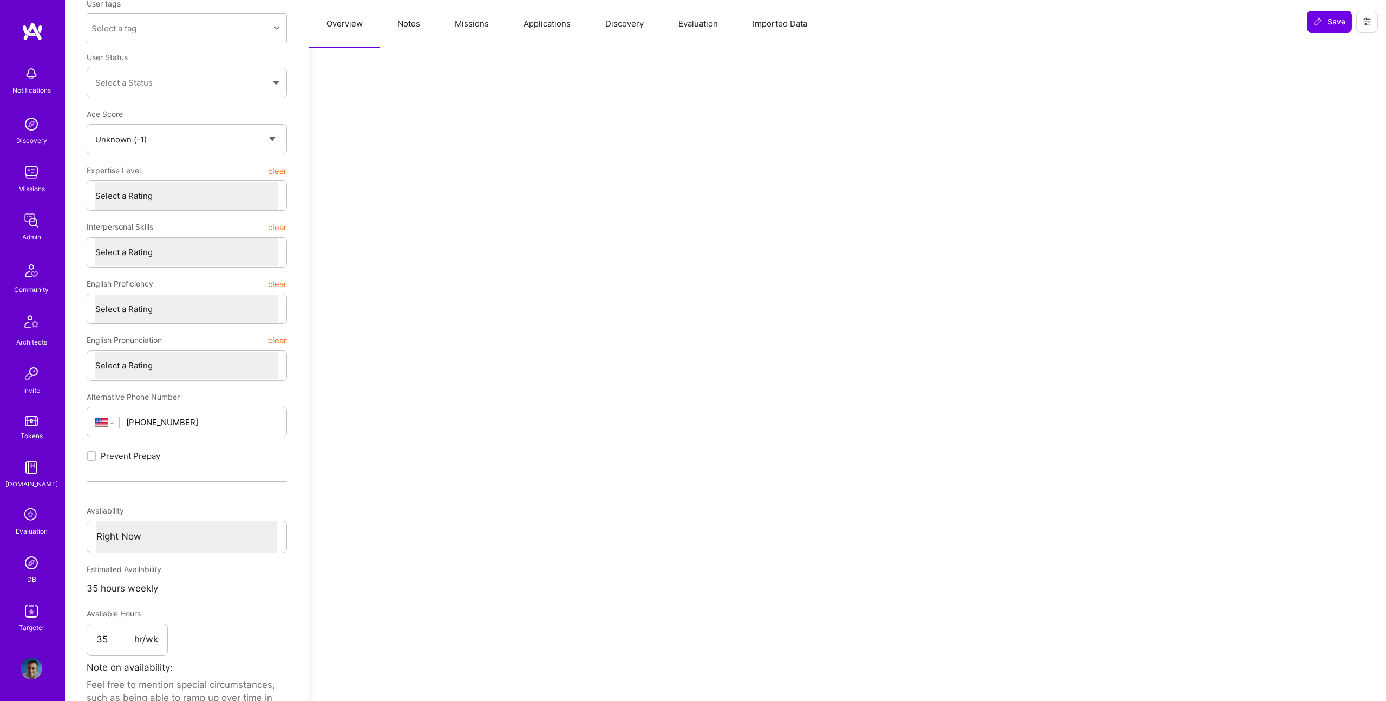
scroll to position [0, 0]
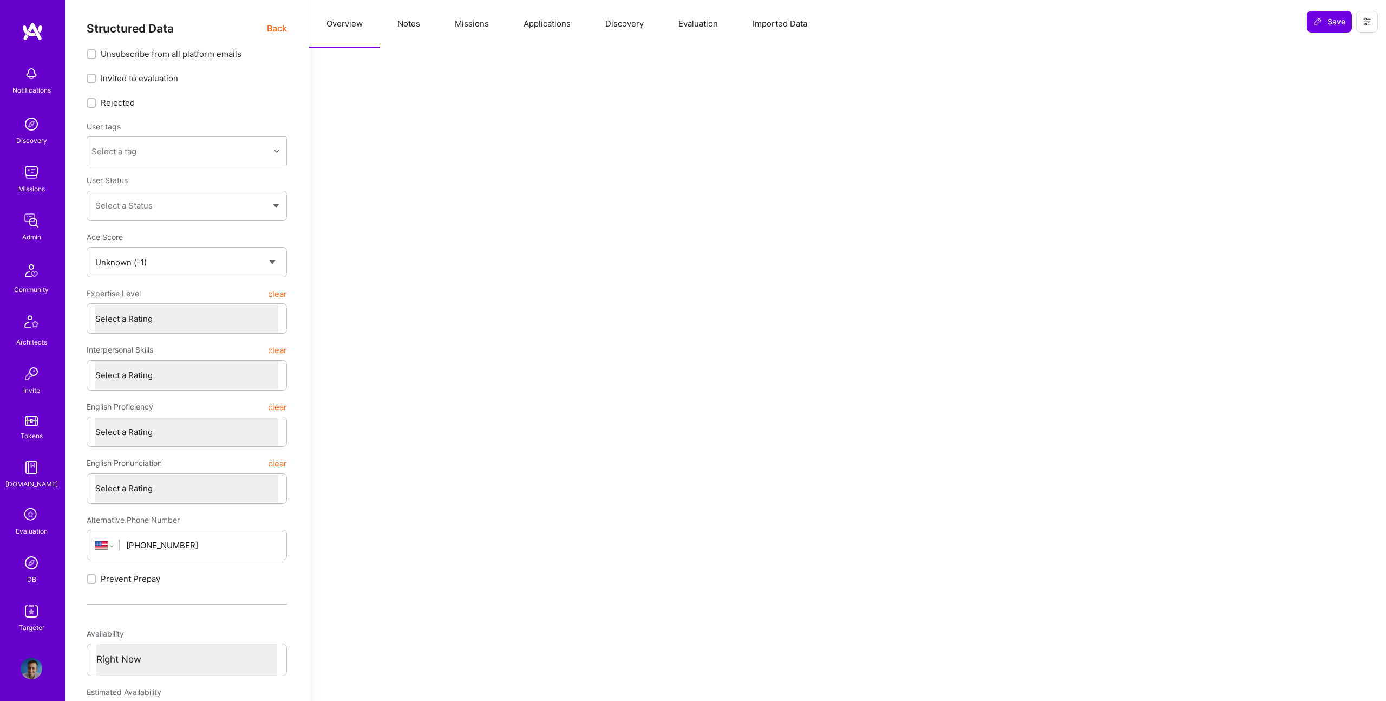
click at [439, 27] on button "Missions" at bounding box center [471, 24] width 69 height 48
click at [413, 23] on button "Notes" at bounding box center [408, 24] width 57 height 48
type textarea "x"
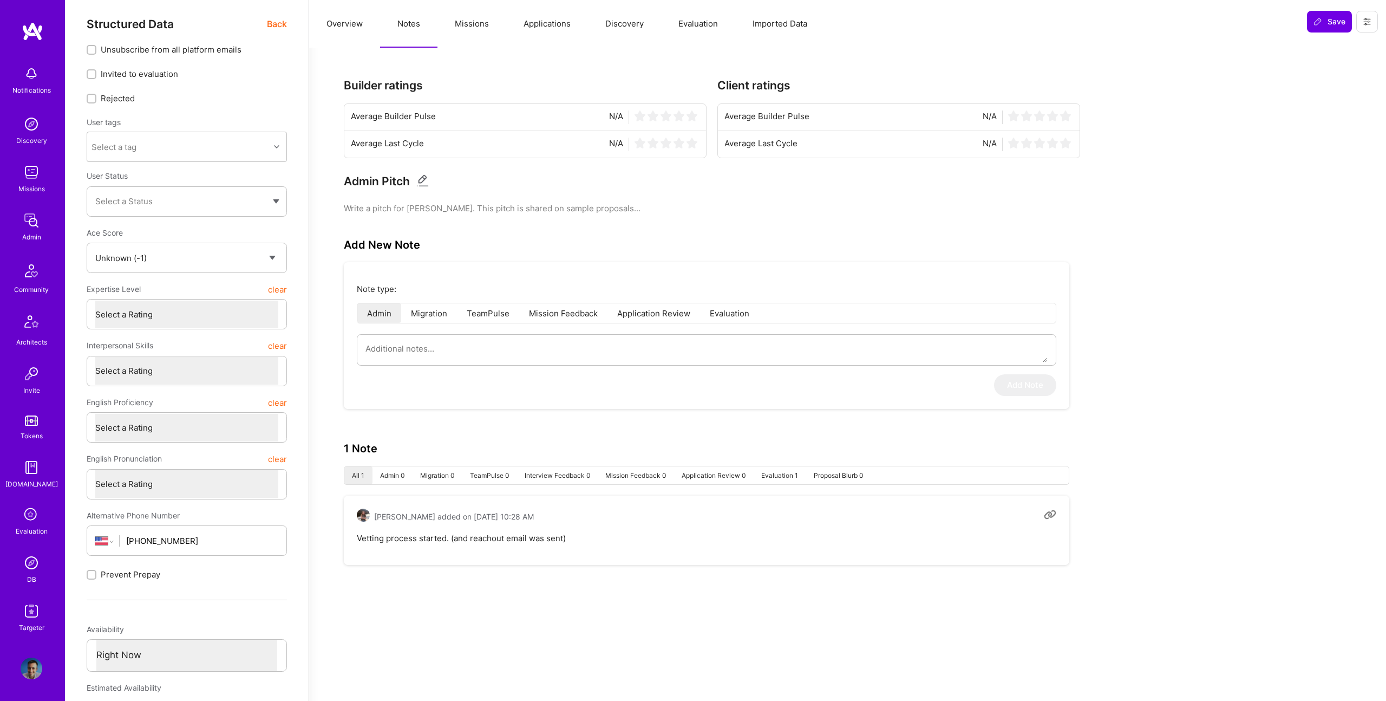
scroll to position [5, 0]
